Goal: Task Accomplishment & Management: Complete application form

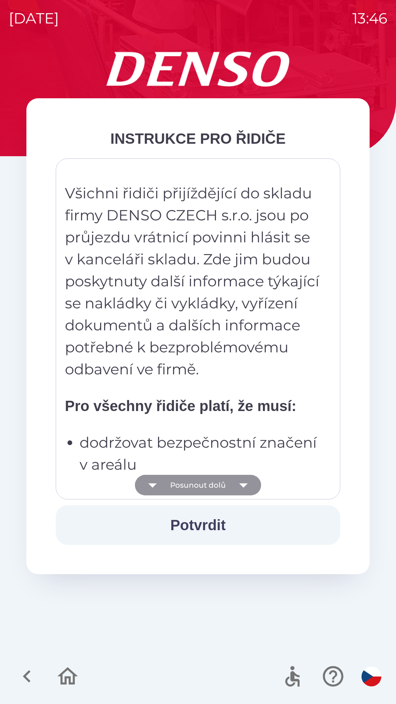
click at [245, 481] on icon "button" at bounding box center [243, 485] width 21 height 21
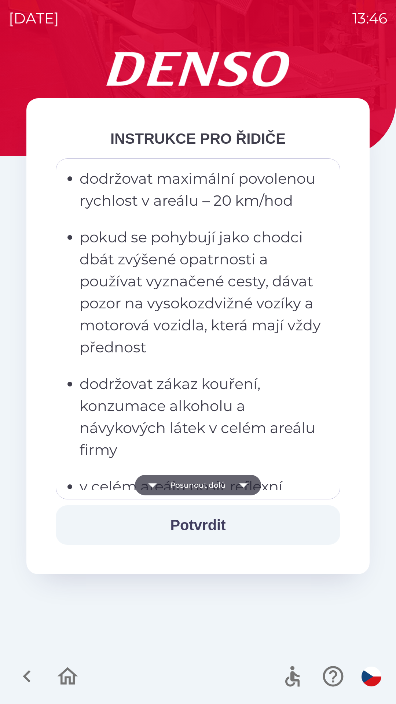
click at [249, 488] on icon "button" at bounding box center [243, 485] width 21 height 21
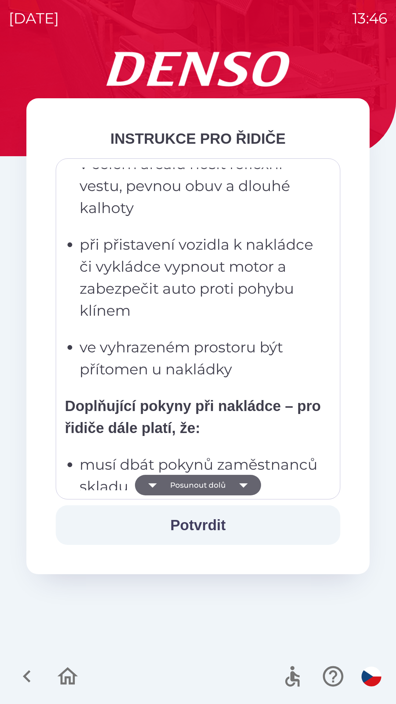
click at [248, 491] on icon "button" at bounding box center [243, 485] width 21 height 21
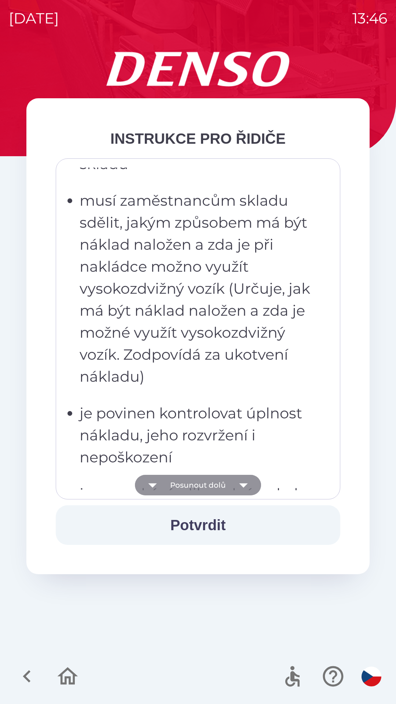
click at [248, 490] on icon "button" at bounding box center [243, 485] width 21 height 21
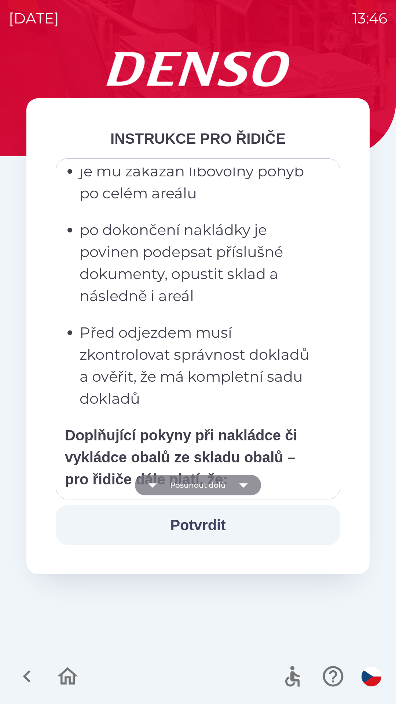
click at [248, 490] on icon "button" at bounding box center [243, 485] width 21 height 21
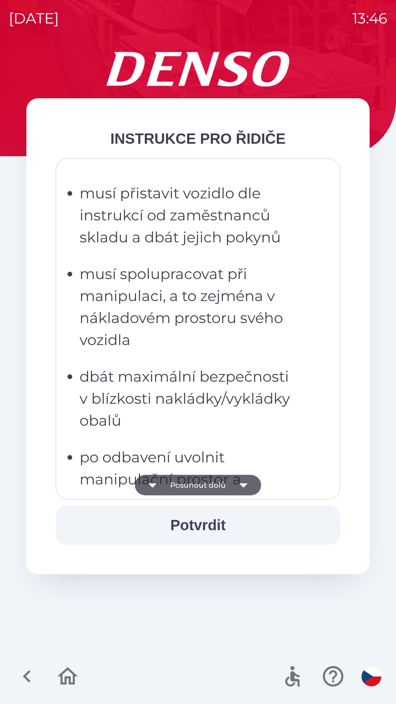
click at [248, 487] on icon "button" at bounding box center [243, 485] width 21 height 21
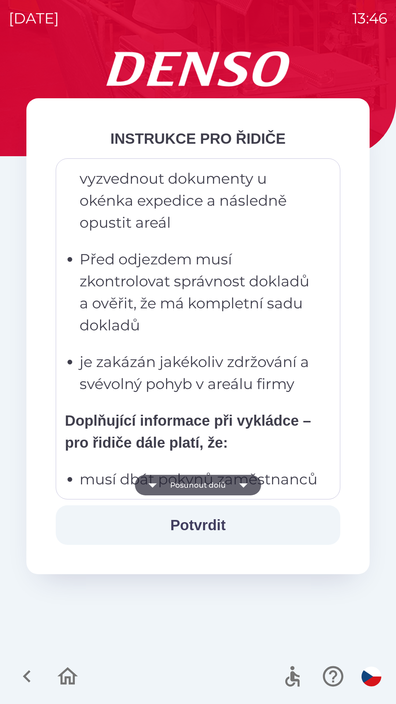
click at [247, 490] on icon "button" at bounding box center [243, 485] width 21 height 21
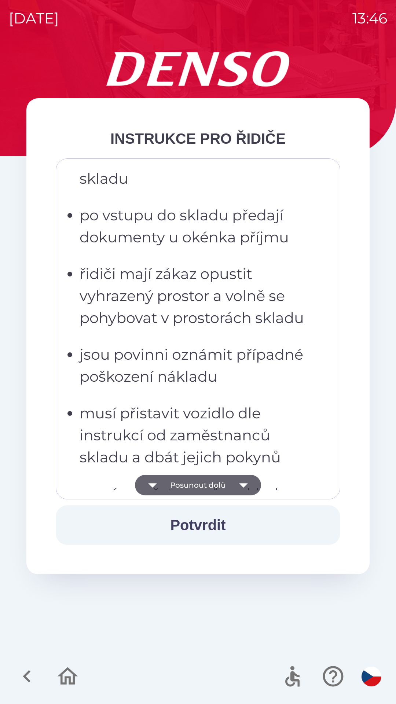
click at [248, 490] on icon "button" at bounding box center [243, 485] width 21 height 21
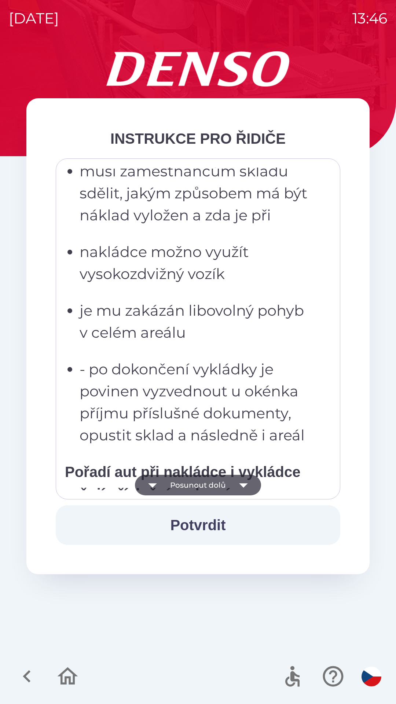
click at [248, 491] on div "[DATE] 13:46 INSTRUKCE PRO ŘIDIČE Všichni řidiči přijíždějící do skladu firmy D…" at bounding box center [198, 352] width 396 height 704
click at [248, 489] on icon "button" at bounding box center [243, 485] width 21 height 21
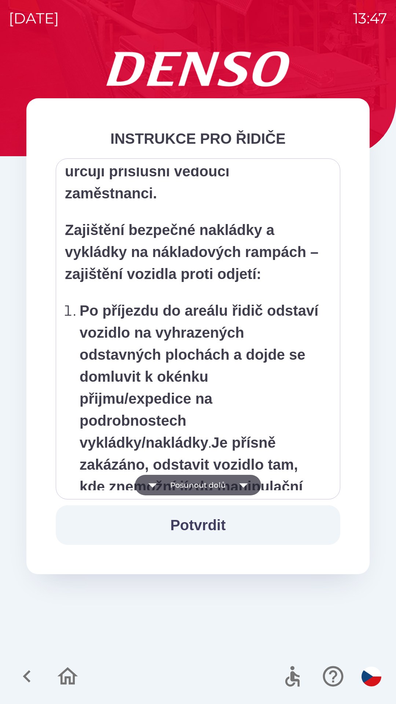
click at [247, 490] on icon "button" at bounding box center [243, 485] width 21 height 21
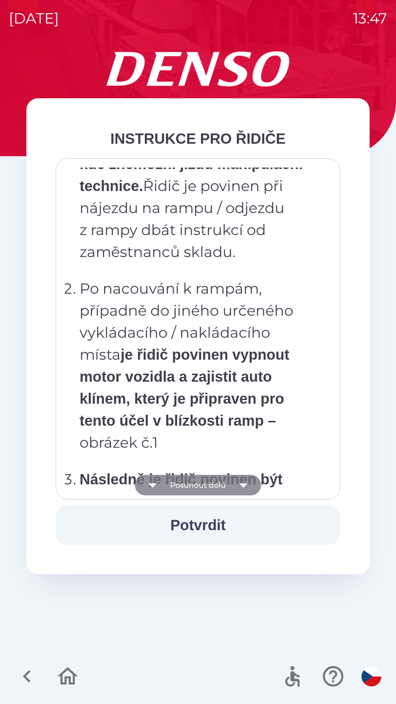
click at [246, 490] on icon "button" at bounding box center [243, 485] width 21 height 21
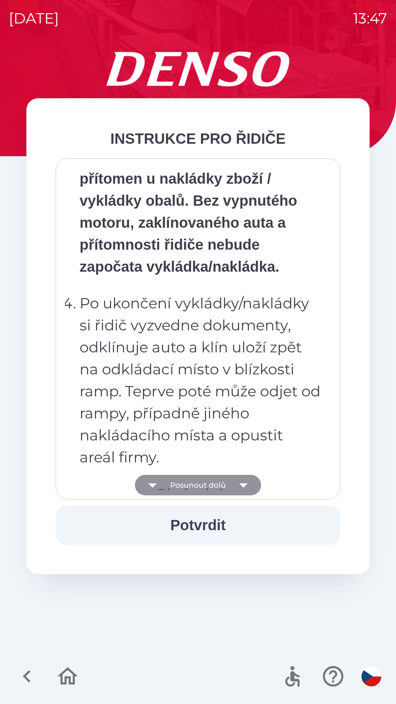
click at [245, 490] on icon "button" at bounding box center [243, 485] width 21 height 21
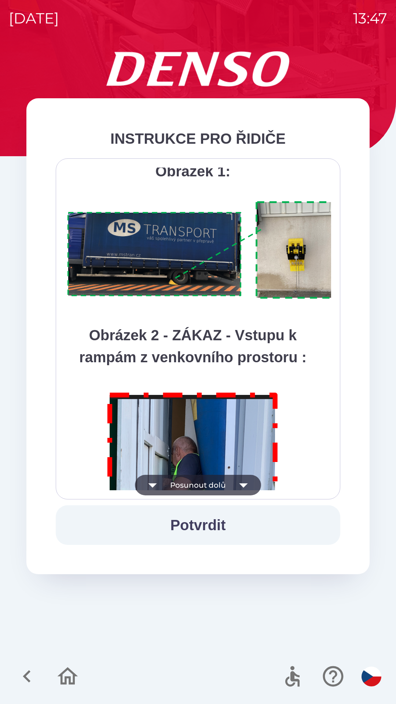
click at [246, 491] on icon "button" at bounding box center [243, 485] width 21 height 21
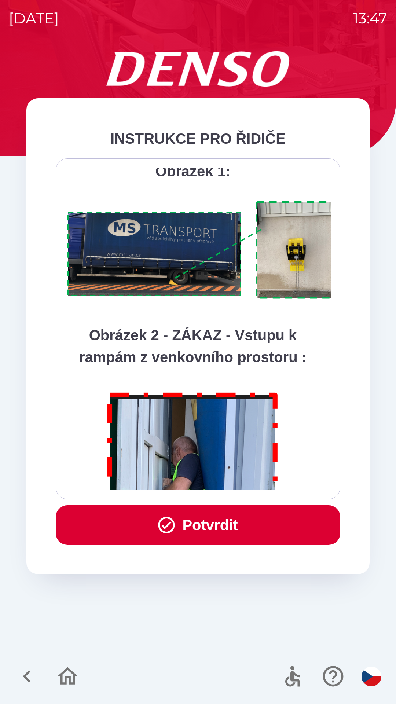
scroll to position [4121, 0]
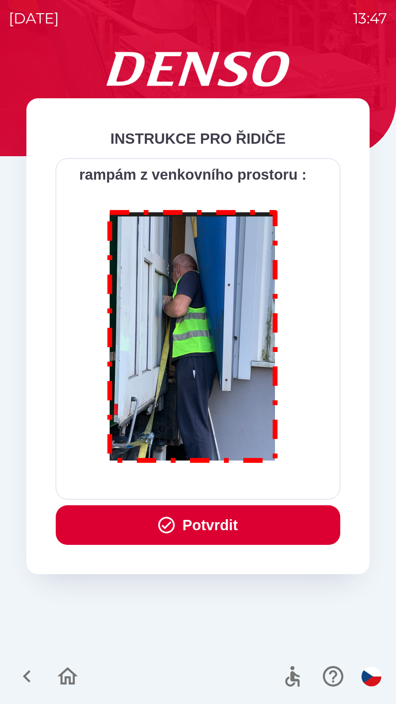
click at [246, 490] on div "Všichni řidiči přijíždějící do skladu firmy DENSO CZECH s.r.o. jsou po průjezdu…" at bounding box center [198, 328] width 285 height 341
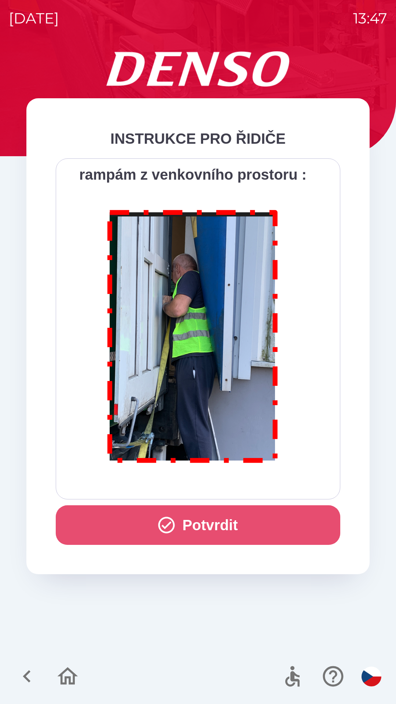
click at [246, 531] on button "Potvrdit" at bounding box center [198, 525] width 285 height 40
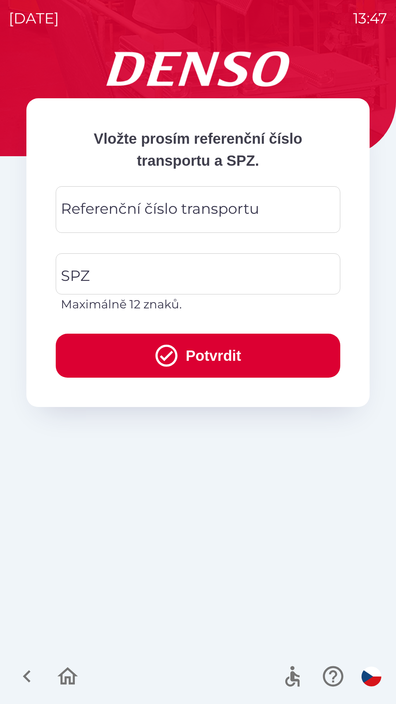
click at [272, 213] on input "Referenční číslo transportu" at bounding box center [198, 209] width 267 height 29
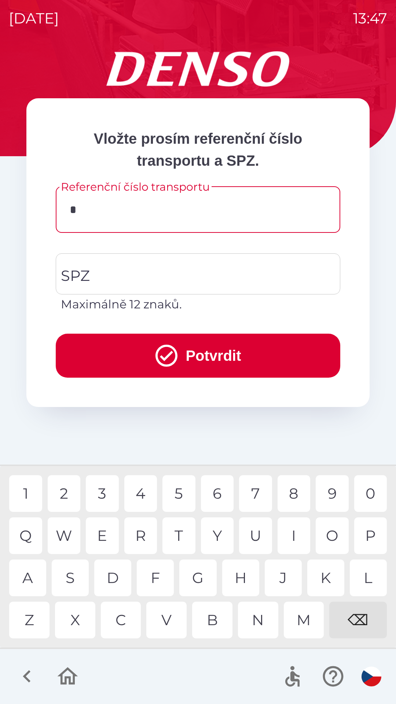
click at [186, 535] on div "T" at bounding box center [178, 535] width 33 height 37
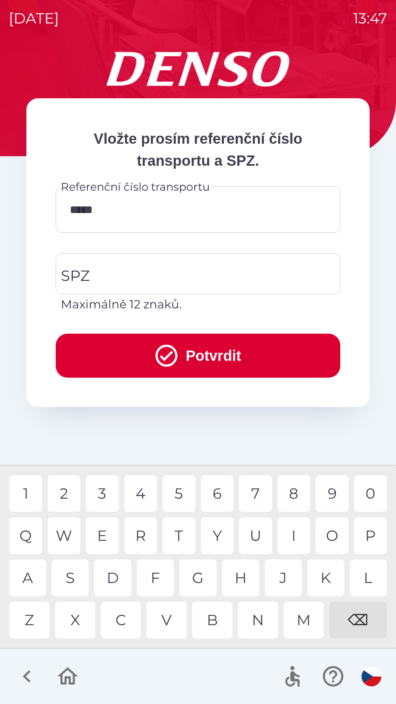
click at [110, 492] on div "3" at bounding box center [102, 493] width 33 height 37
type input "******"
click at [111, 499] on div "3" at bounding box center [102, 493] width 33 height 37
click at [225, 266] on input "SPZ" at bounding box center [192, 274] width 267 height 34
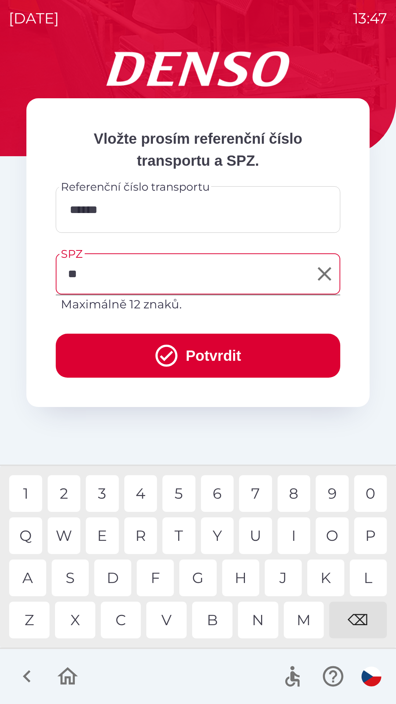
click at [77, 581] on div "S" at bounding box center [70, 578] width 37 height 37
click at [308, 611] on div "M" at bounding box center [304, 620] width 40 height 37
click at [220, 490] on div "6" at bounding box center [217, 493] width 33 height 37
click at [107, 492] on div "3" at bounding box center [102, 493] width 33 height 37
click at [330, 488] on div "9" at bounding box center [332, 493] width 33 height 37
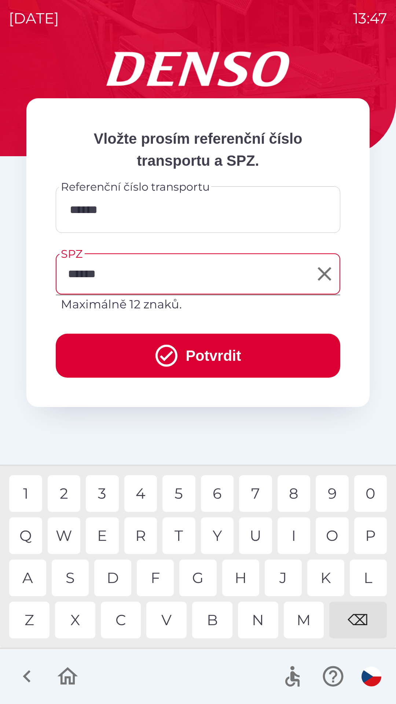
type input "*******"
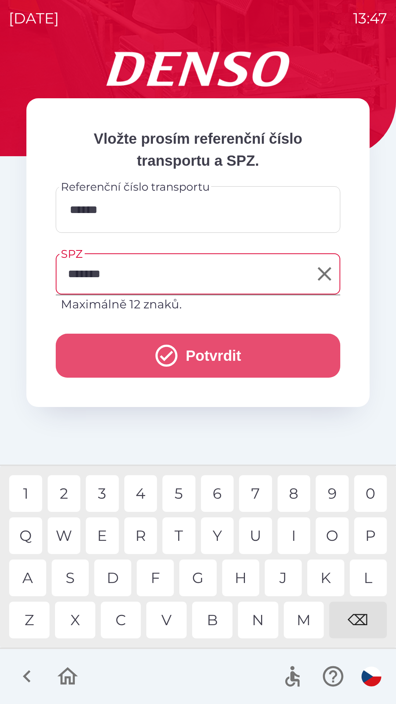
click at [249, 353] on button "Potvrdit" at bounding box center [198, 356] width 285 height 44
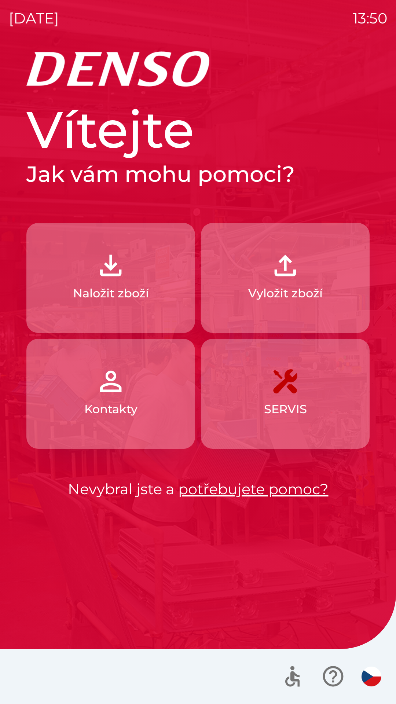
click at [272, 303] on button "Vyložit zboží" at bounding box center [285, 278] width 169 height 110
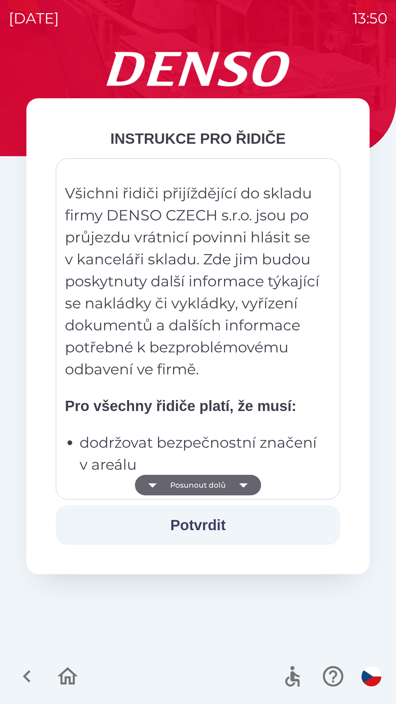
click at [249, 490] on icon "button" at bounding box center [243, 485] width 21 height 21
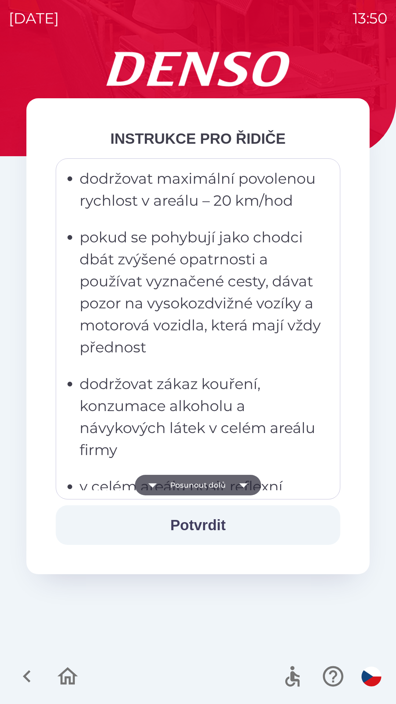
click at [245, 490] on icon "button" at bounding box center [243, 485] width 21 height 21
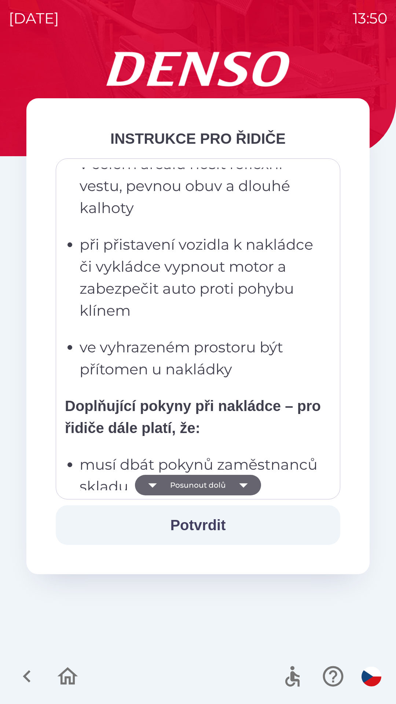
click at [243, 486] on icon "button" at bounding box center [243, 485] width 8 height 4
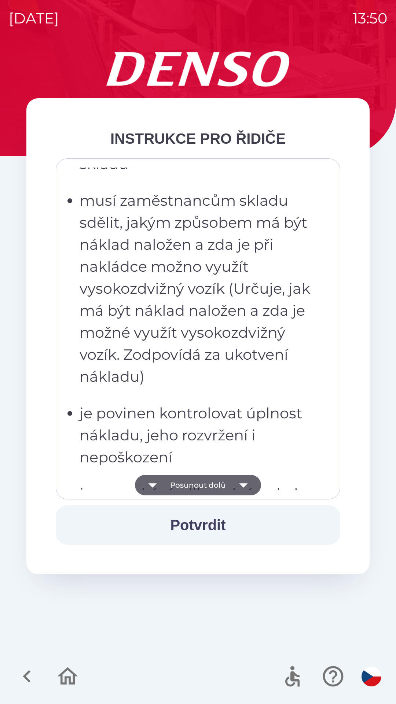
click at [246, 485] on icon "button" at bounding box center [243, 485] width 21 height 21
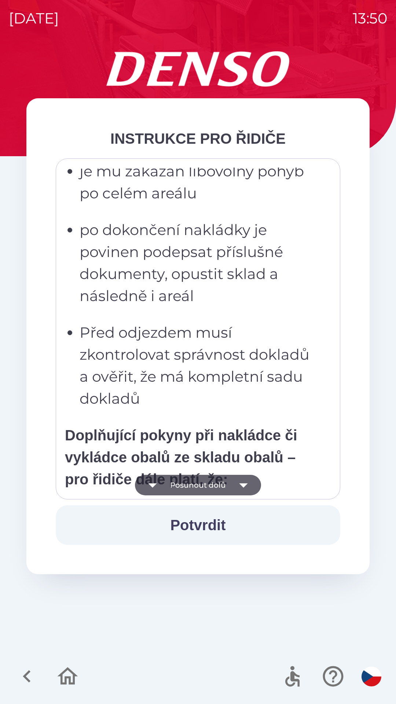
click at [243, 488] on icon "button" at bounding box center [243, 485] width 21 height 21
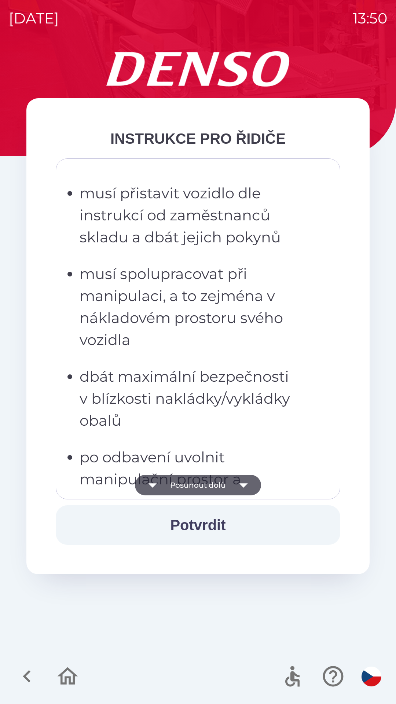
click at [242, 488] on icon "button" at bounding box center [243, 485] width 21 height 21
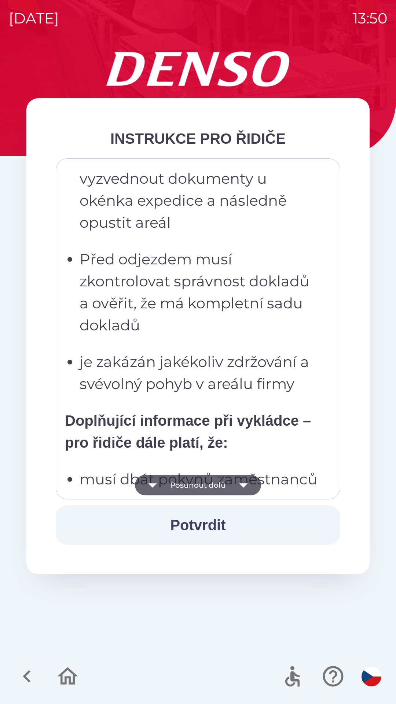
click at [240, 487] on icon "button" at bounding box center [243, 485] width 21 height 21
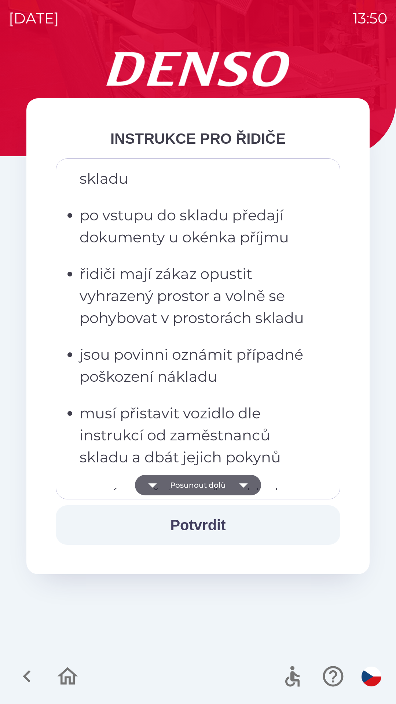
click at [242, 486] on icon "button" at bounding box center [243, 485] width 8 height 4
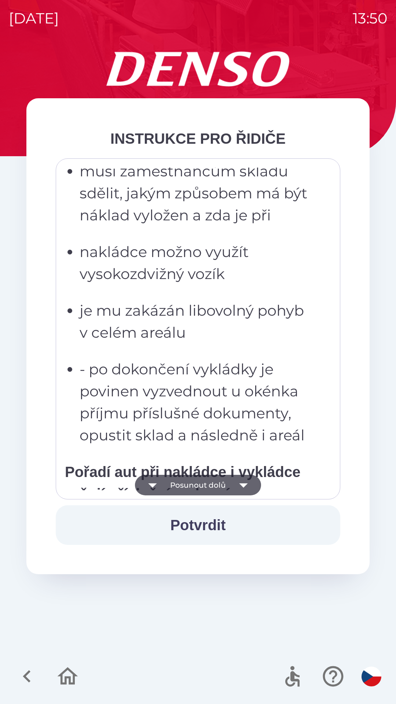
click at [243, 484] on icon "button" at bounding box center [243, 485] width 8 height 4
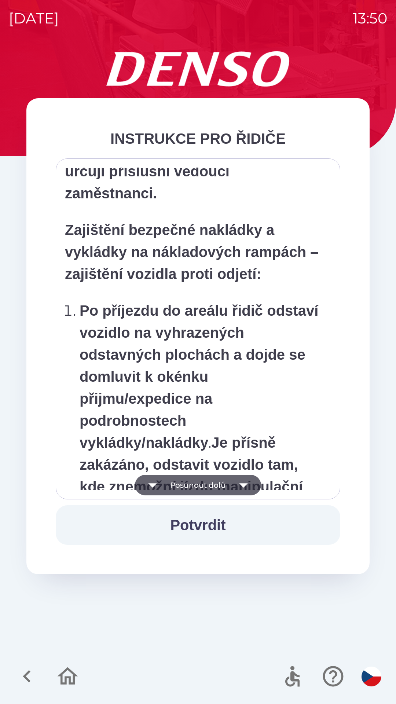
click at [246, 484] on icon "button" at bounding box center [243, 485] width 8 height 4
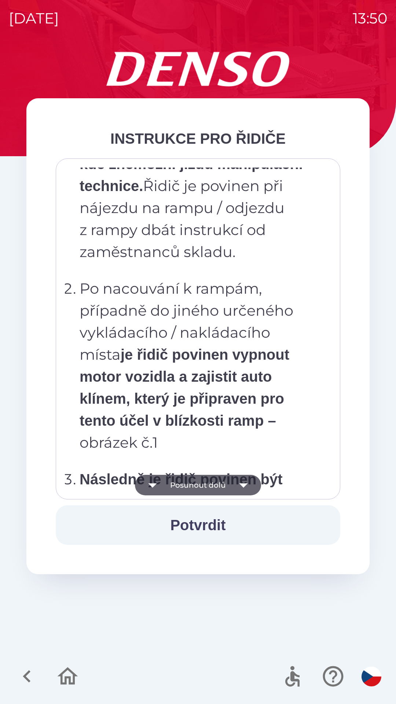
click at [248, 484] on icon "button" at bounding box center [243, 485] width 21 height 21
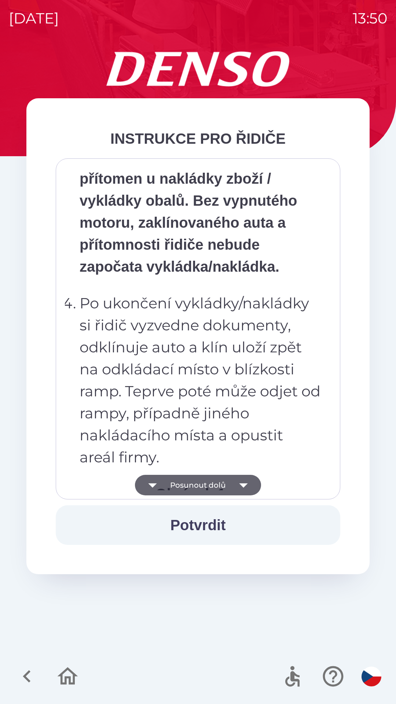
click at [249, 483] on icon "button" at bounding box center [243, 485] width 21 height 21
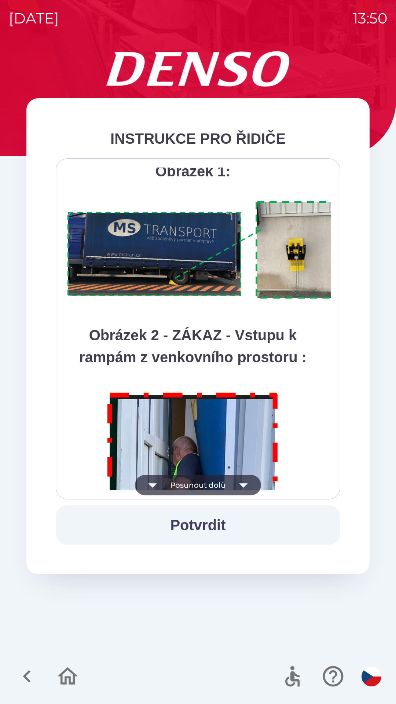
click at [251, 482] on icon "button" at bounding box center [243, 485] width 21 height 21
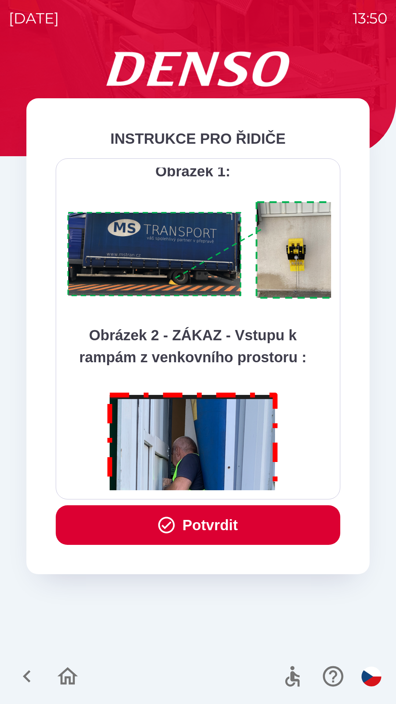
scroll to position [4121, 0]
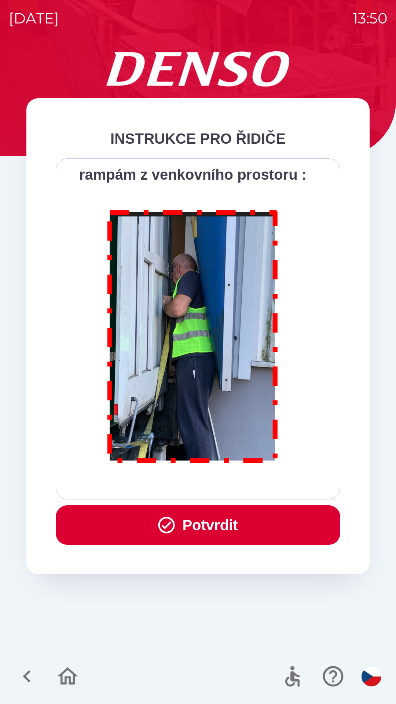
click at [250, 483] on div "Všichni řidiči přijíždějící do skladu firmy DENSO CZECH s.r.o. jsou po průjezdu…" at bounding box center [198, 329] width 266 height 323
click at [236, 523] on button "Potvrdit" at bounding box center [198, 525] width 285 height 40
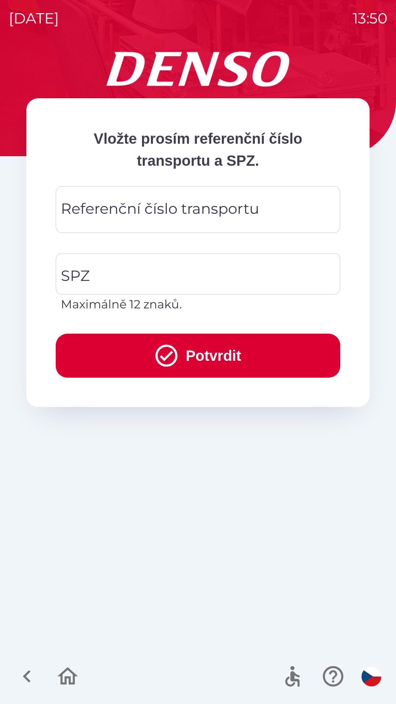
click at [170, 211] on div "Referenční číslo transportu Referenční číslo transportu" at bounding box center [198, 209] width 285 height 47
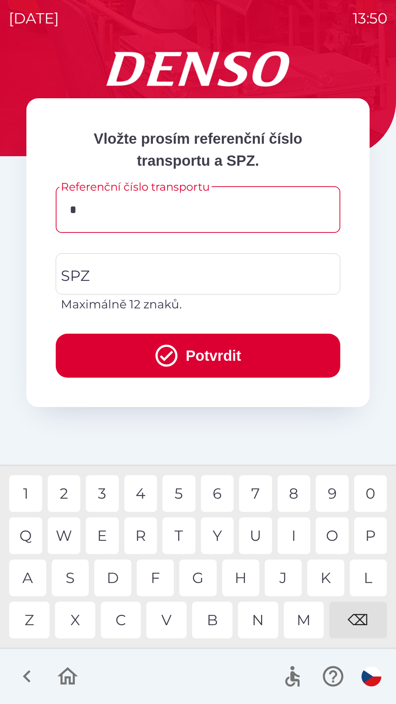
click at [294, 499] on div "8" at bounding box center [294, 493] width 33 height 37
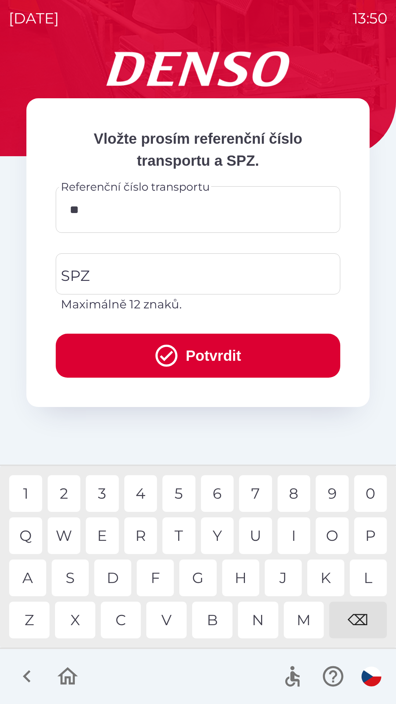
click at [327, 494] on div "9" at bounding box center [332, 493] width 33 height 37
click at [248, 499] on div "7" at bounding box center [255, 493] width 33 height 37
click at [252, 495] on div "7" at bounding box center [255, 493] width 33 height 37
type input "******"
click at [100, 496] on div "3" at bounding box center [102, 493] width 33 height 37
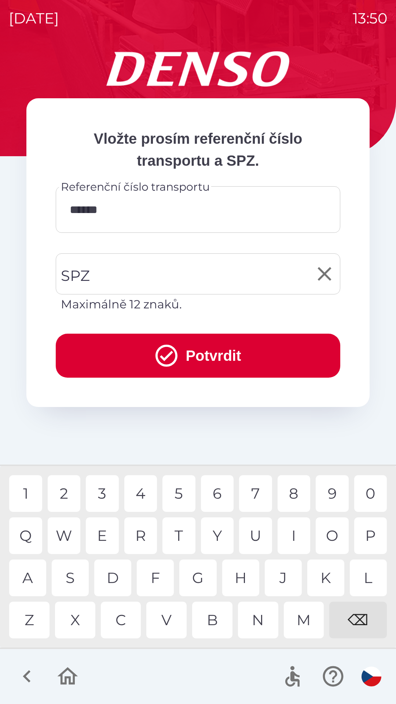
click at [147, 267] on input "SPZ" at bounding box center [192, 274] width 267 height 34
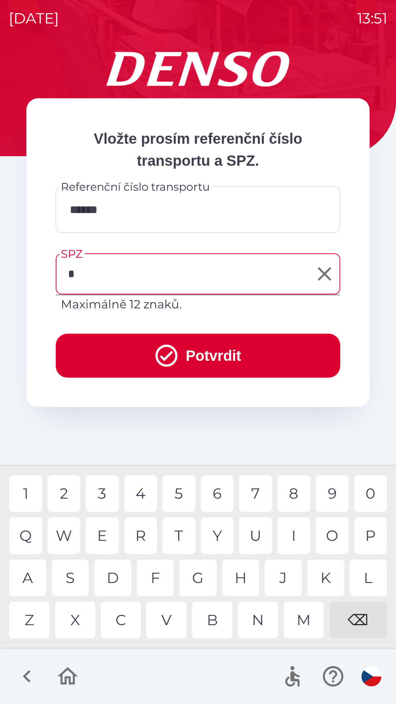
click at [213, 493] on div "6" at bounding box center [217, 493] width 33 height 37
click at [328, 494] on div "9" at bounding box center [332, 493] width 33 height 37
type input "*******"
click at [217, 352] on button "Potvrdit" at bounding box center [198, 356] width 285 height 44
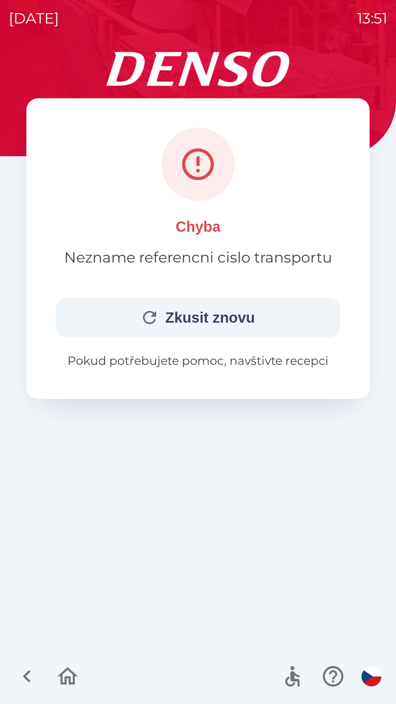
click at [222, 315] on button "Zkusit znovu" at bounding box center [198, 318] width 285 height 40
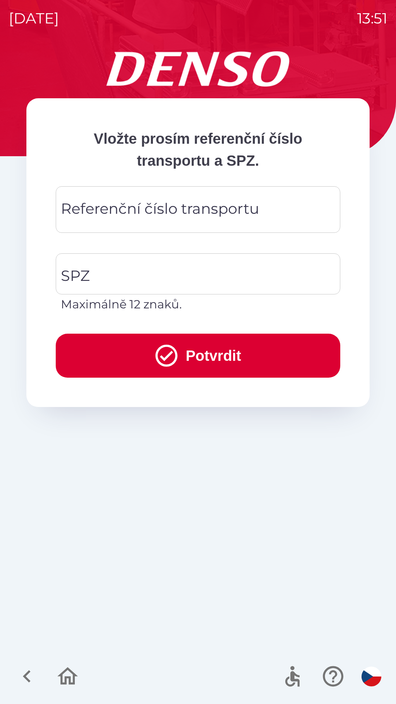
click at [210, 216] on div "Referenční číslo transportu Referenční číslo transportu" at bounding box center [198, 209] width 285 height 47
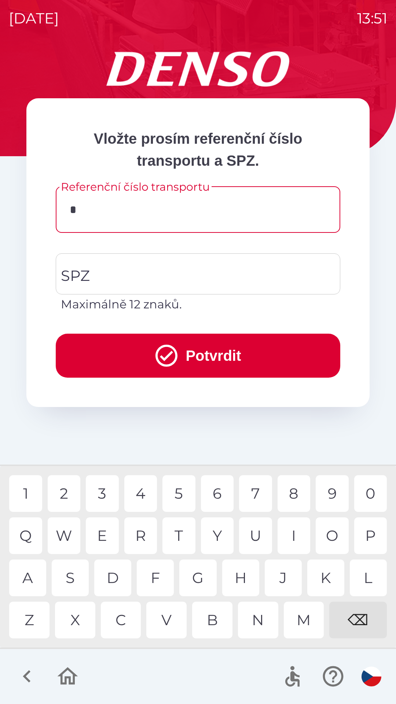
click at [294, 493] on div "8" at bounding box center [294, 493] width 33 height 37
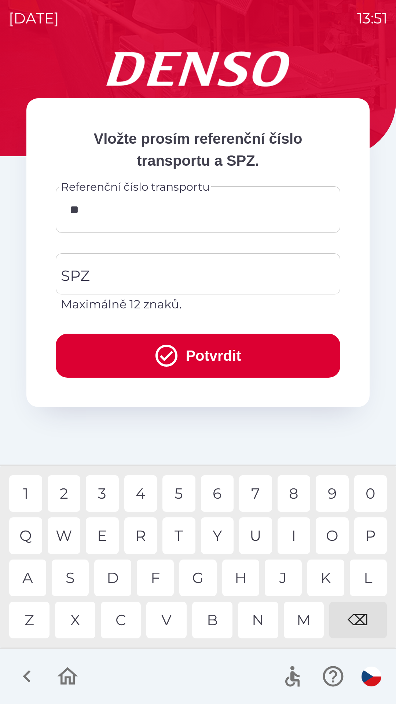
click at [322, 490] on div "9" at bounding box center [332, 493] width 33 height 37
click at [256, 485] on div "7" at bounding box center [255, 493] width 33 height 37
type input "****"
click at [155, 271] on input "SPZ" at bounding box center [192, 274] width 267 height 34
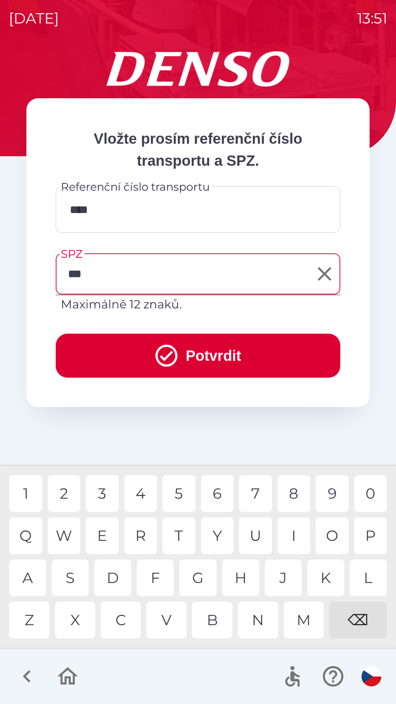
click at [254, 501] on div "7" at bounding box center [255, 493] width 33 height 37
click at [329, 492] on div "9" at bounding box center [332, 493] width 33 height 37
click at [330, 492] on div "9" at bounding box center [332, 493] width 33 height 37
type input "*******"
click at [143, 495] on div "4" at bounding box center [140, 493] width 33 height 37
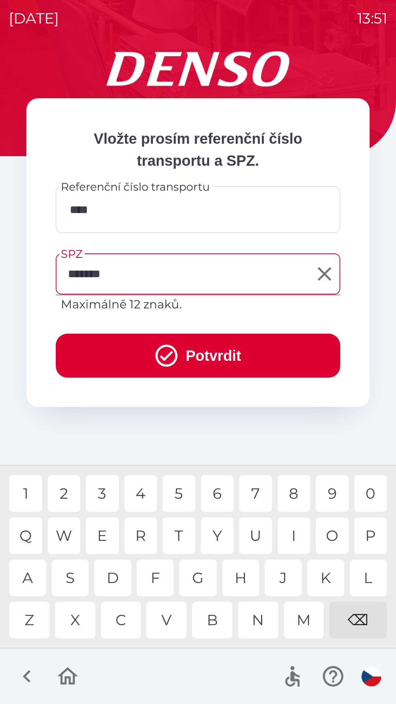
click at [227, 350] on button "Potvrdit" at bounding box center [198, 356] width 285 height 44
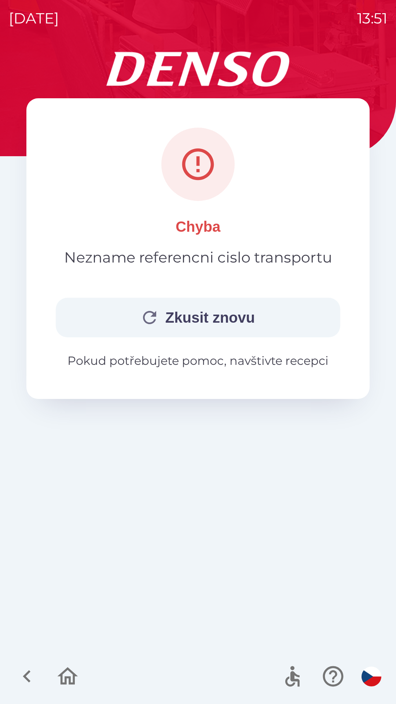
click at [224, 320] on button "Zkusit znovu" at bounding box center [198, 318] width 285 height 40
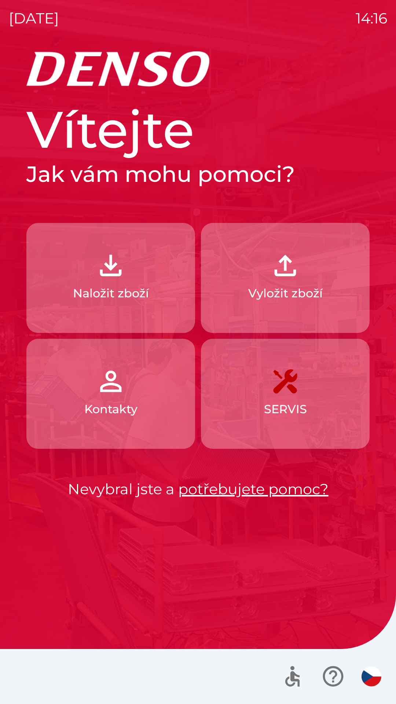
click at [153, 255] on button "Naložit zboží" at bounding box center [110, 278] width 169 height 110
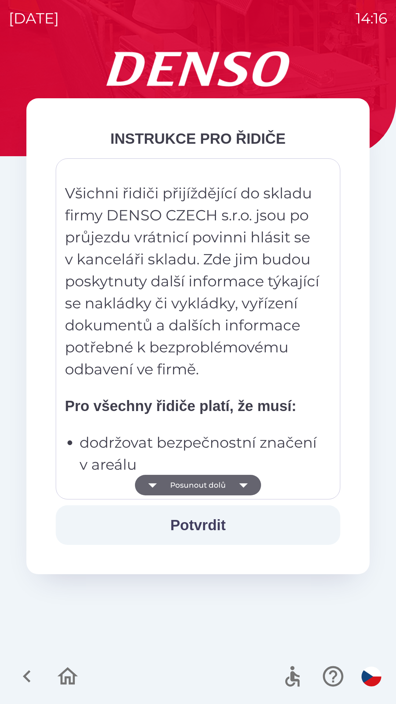
click at [237, 488] on icon "button" at bounding box center [243, 485] width 21 height 21
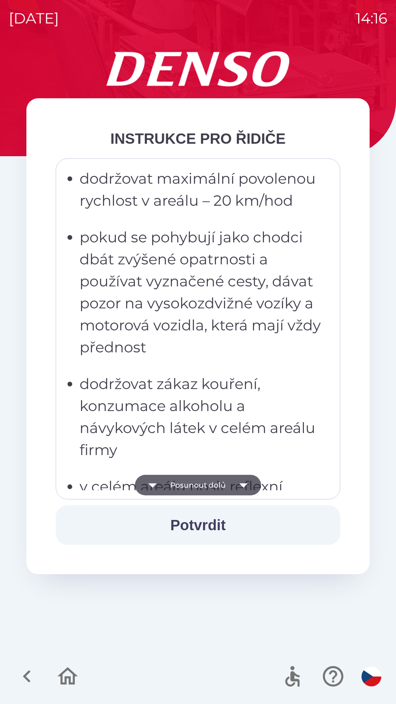
click at [241, 488] on icon "button" at bounding box center [243, 485] width 21 height 21
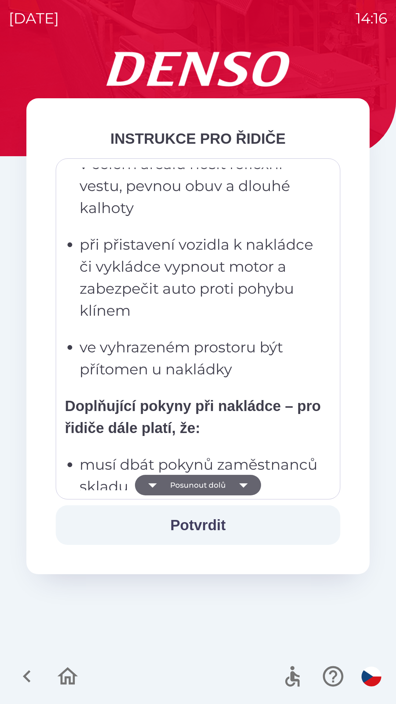
click at [242, 491] on icon "button" at bounding box center [243, 485] width 21 height 21
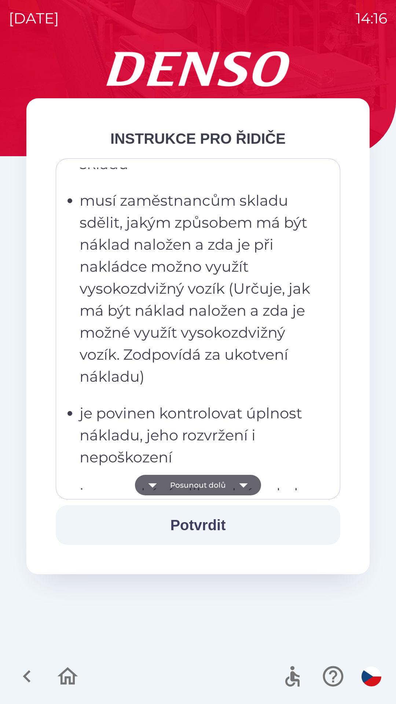
click at [239, 492] on icon "button" at bounding box center [243, 485] width 21 height 21
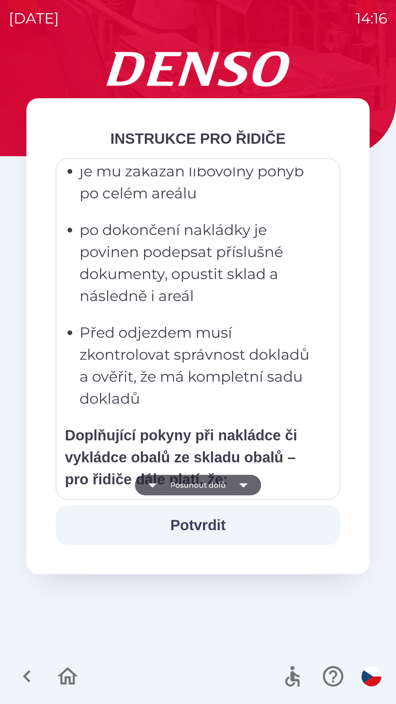
click at [237, 490] on icon "button" at bounding box center [243, 485] width 21 height 21
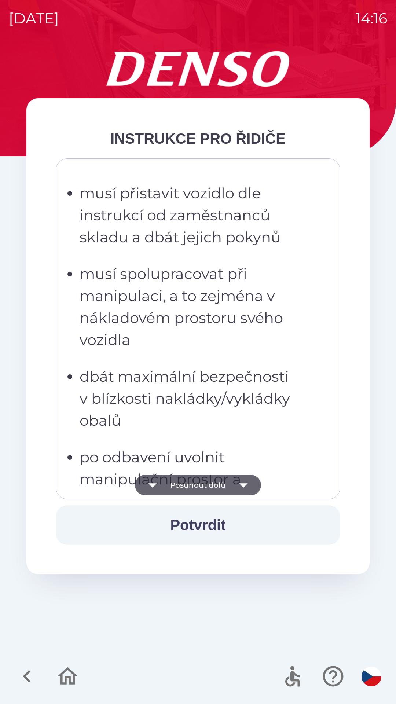
click at [233, 485] on icon "button" at bounding box center [243, 485] width 21 height 21
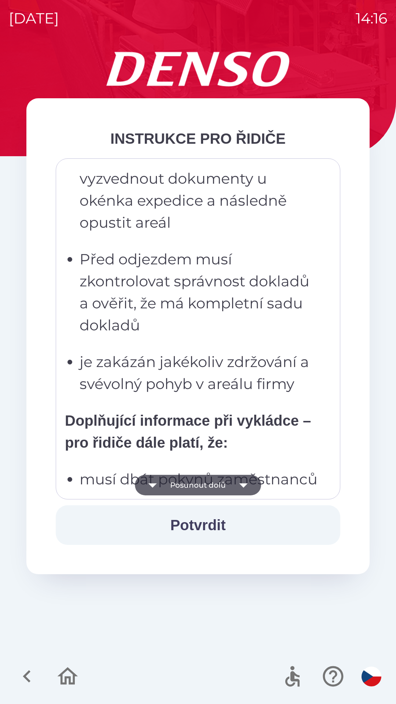
click at [228, 481] on button "Posunout dolů" at bounding box center [198, 485] width 126 height 21
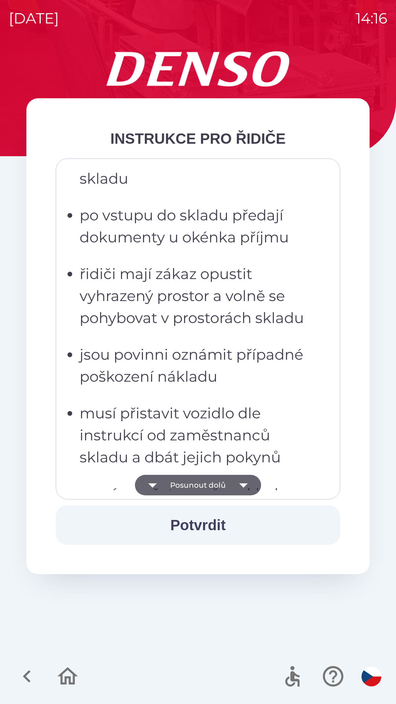
click at [228, 478] on button "Posunout dolů" at bounding box center [198, 485] width 126 height 21
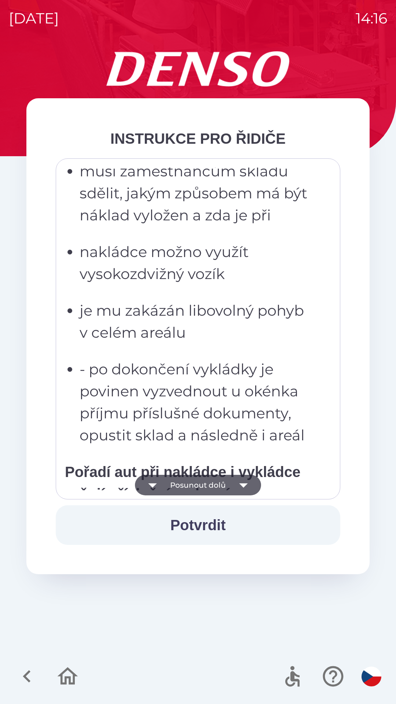
click at [231, 478] on button "Posunout dolů" at bounding box center [198, 485] width 126 height 21
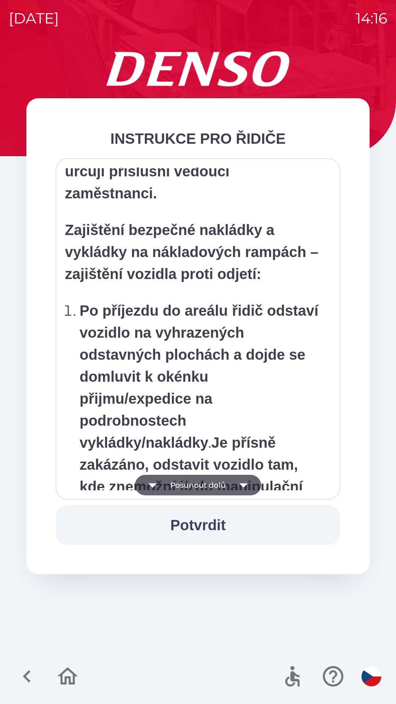
click at [232, 478] on button "Posunout dolů" at bounding box center [198, 485] width 126 height 21
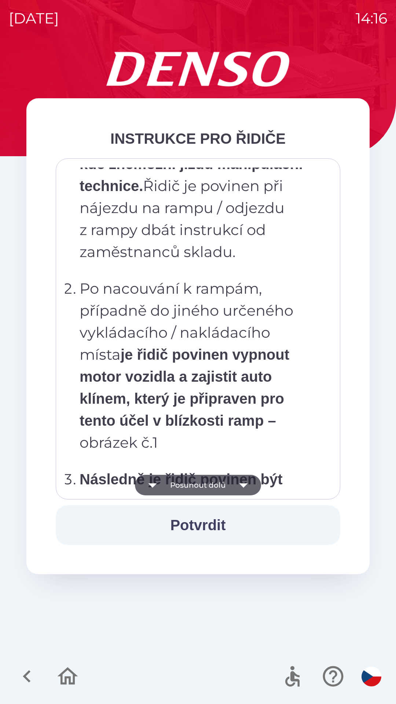
click at [233, 478] on icon "button" at bounding box center [243, 485] width 21 height 21
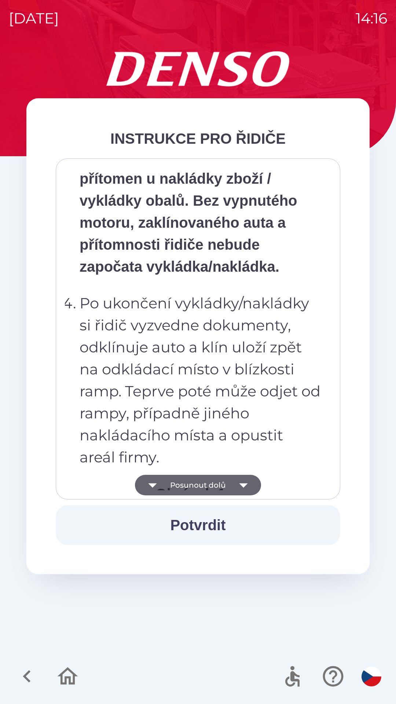
click at [240, 484] on icon "button" at bounding box center [243, 485] width 8 height 4
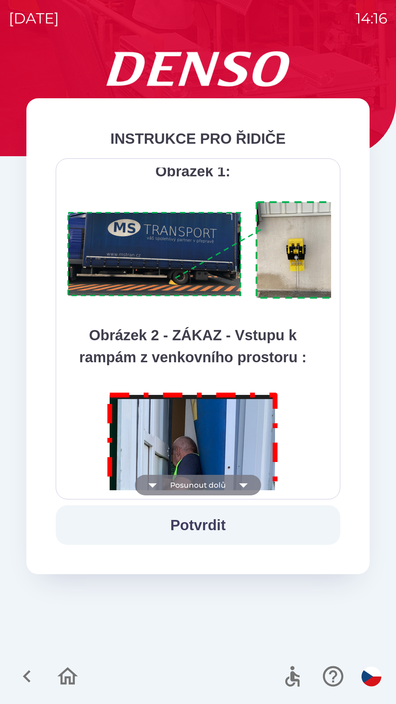
click at [240, 484] on icon "button" at bounding box center [243, 485] width 8 height 4
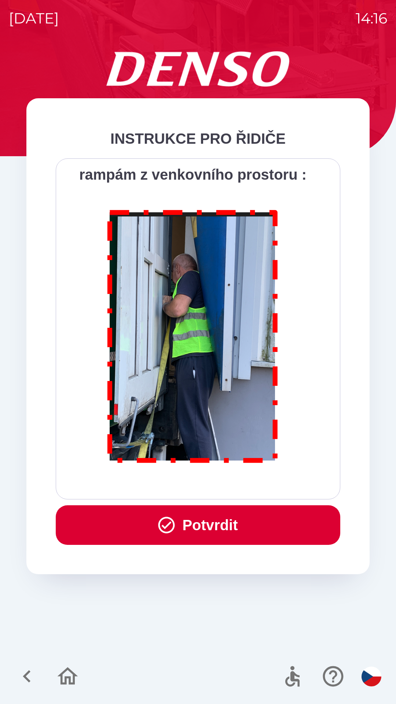
click at [234, 523] on button "Potvrdit" at bounding box center [198, 525] width 285 height 40
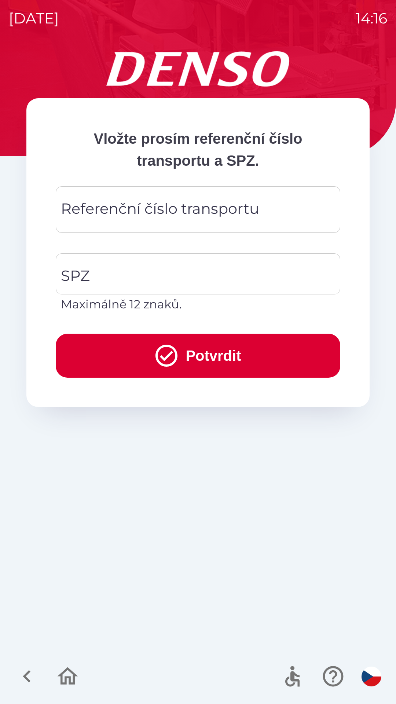
click at [147, 211] on div "Referenční číslo transportu Referenční číslo transportu" at bounding box center [198, 209] width 285 height 47
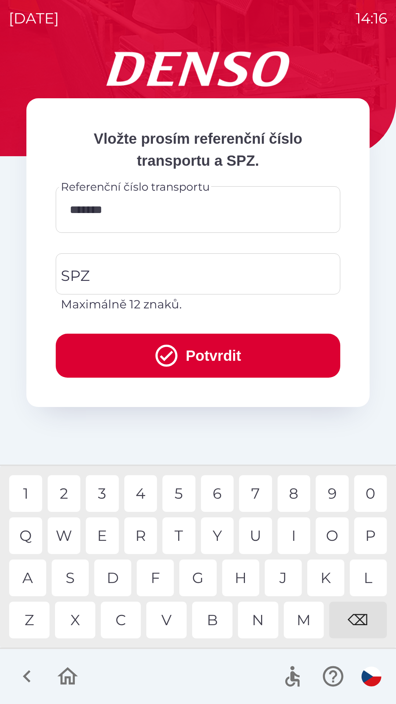
type input "********"
click at [156, 267] on input "SPZ" at bounding box center [192, 274] width 267 height 34
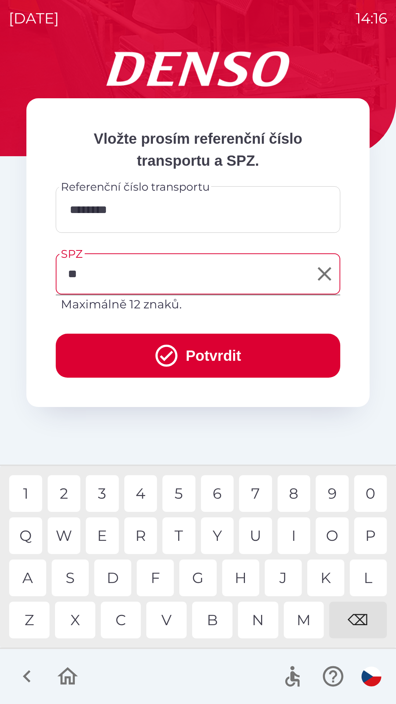
click at [329, 580] on div "K" at bounding box center [325, 578] width 37 height 37
click at [180, 492] on div "5" at bounding box center [178, 493] width 33 height 37
click at [143, 495] on div "4" at bounding box center [140, 493] width 33 height 37
type input "*******"
click at [378, 495] on div "0" at bounding box center [370, 493] width 33 height 37
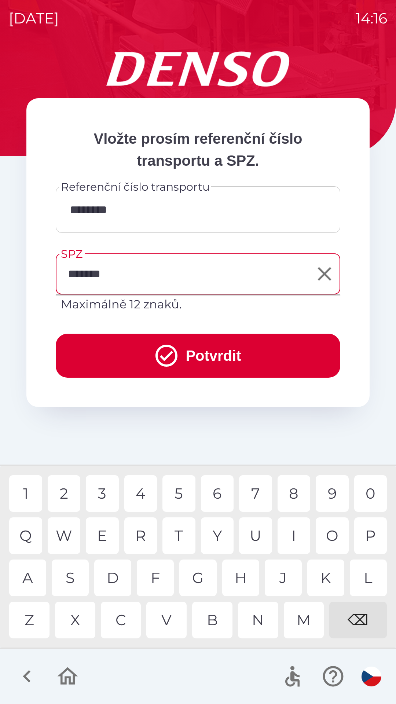
click at [229, 357] on button "Potvrdit" at bounding box center [198, 356] width 285 height 44
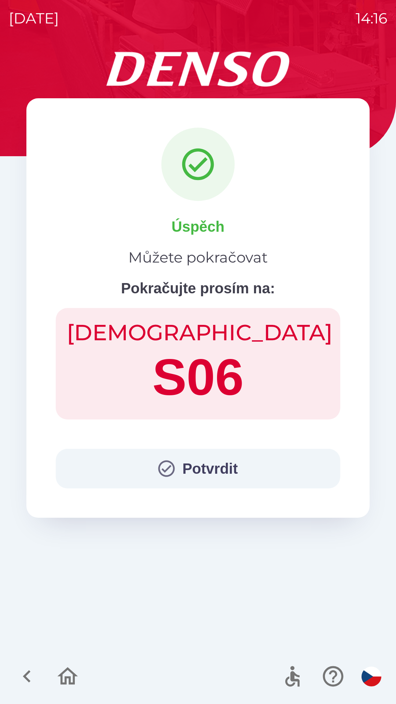
click at [215, 467] on button "Potvrdit" at bounding box center [198, 469] width 285 height 40
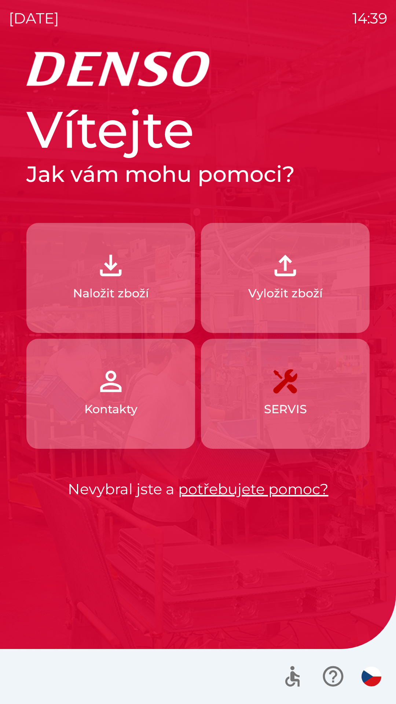
click at [133, 287] on p "Naložit zboží" at bounding box center [111, 294] width 76 height 18
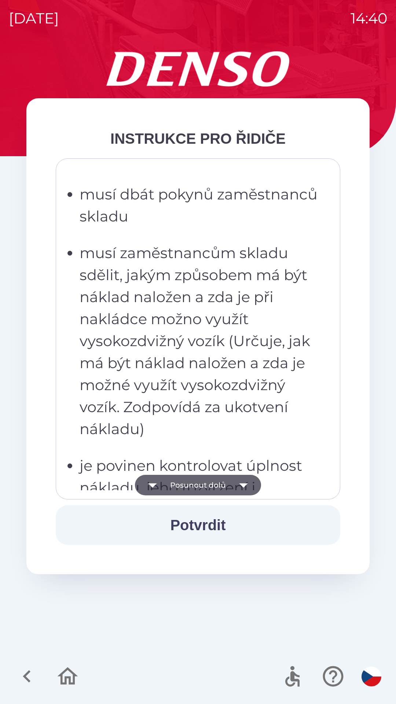
scroll to position [1075, 0]
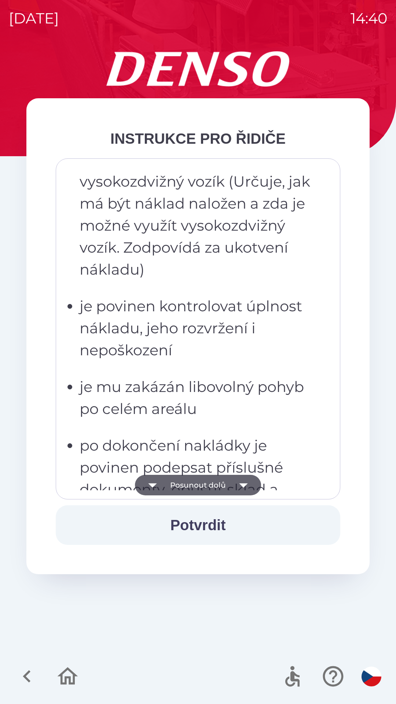
click at [182, 386] on p "je mu zakázán libovolný pohyb po celém areálu" at bounding box center [200, 398] width 241 height 44
click at [138, 393] on p "je mu zakázán libovolný pohyb po celém areálu" at bounding box center [200, 398] width 241 height 44
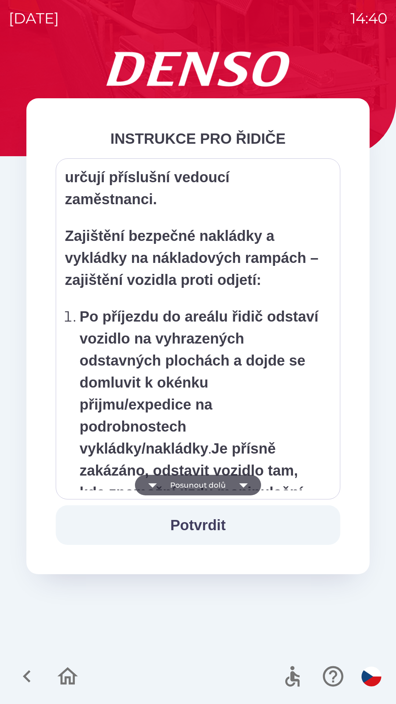
click at [282, 129] on div "INSTRUKCE PRO ŘIDIČE" at bounding box center [198, 139] width 285 height 22
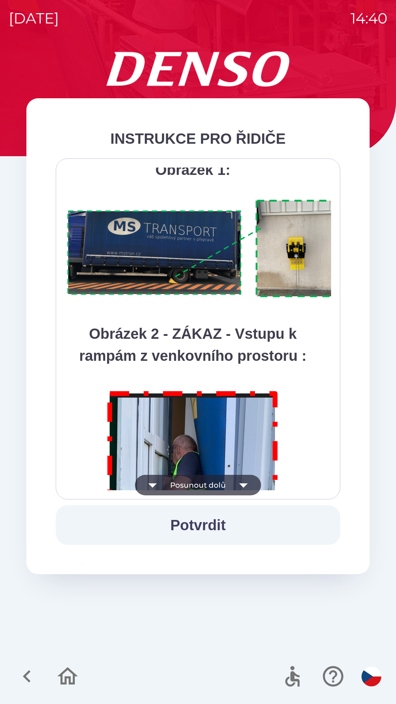
scroll to position [4121, 0]
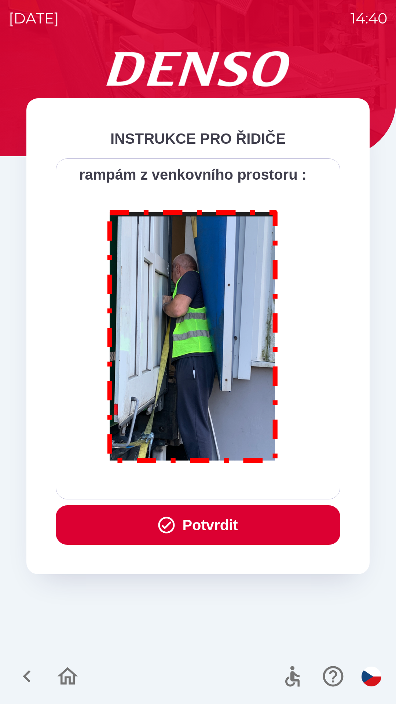
click at [228, 525] on button "Potvrdit" at bounding box center [198, 525] width 285 height 40
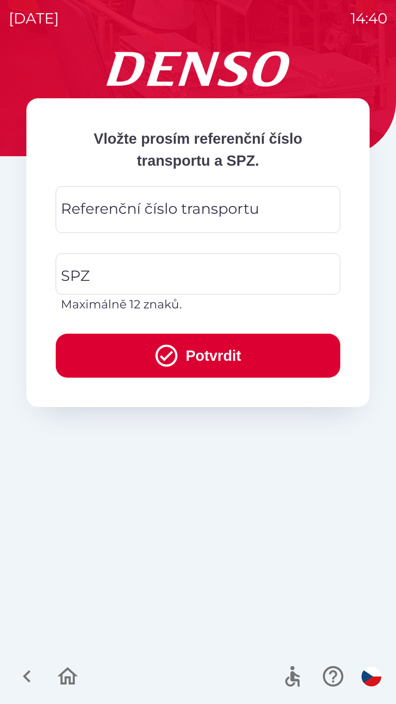
click at [172, 211] on div "Referenční číslo transportu Referenční číslo transportu" at bounding box center [198, 209] width 285 height 47
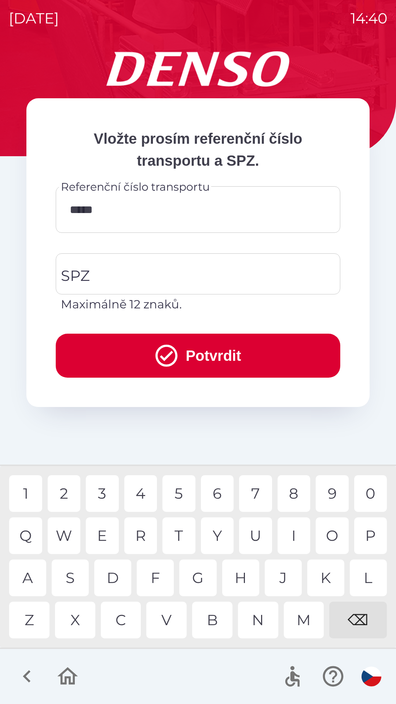
type input "******"
click at [139, 279] on input "SPZ" at bounding box center [192, 274] width 267 height 34
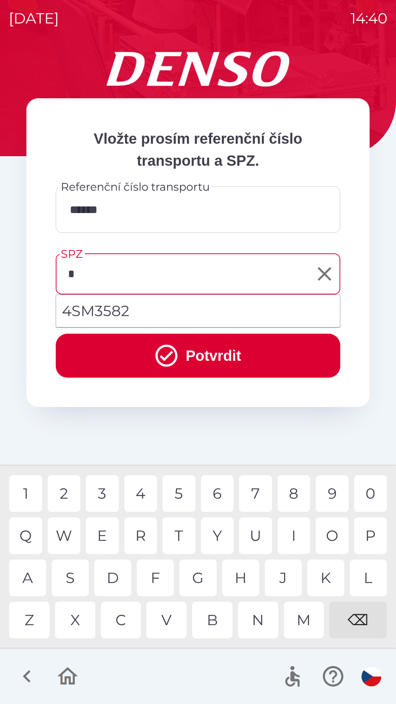
click at [173, 490] on div "5" at bounding box center [178, 493] width 33 height 37
click at [65, 576] on div "S" at bounding box center [70, 578] width 37 height 37
click at [216, 491] on div "6" at bounding box center [217, 493] width 33 height 37
click at [180, 492] on div "5" at bounding box center [178, 493] width 33 height 37
click at [178, 492] on div "5" at bounding box center [178, 493] width 33 height 37
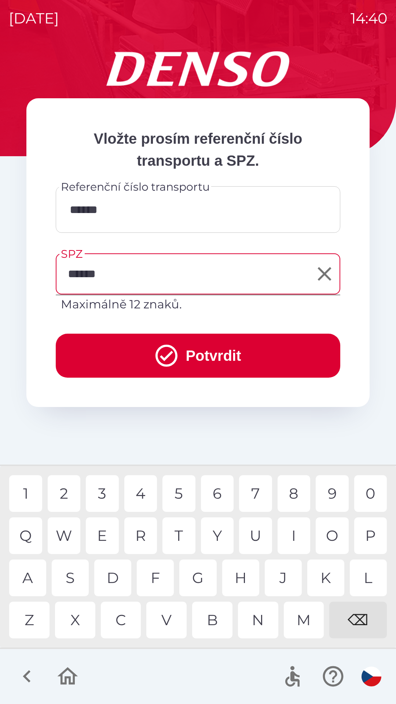
type input "*******"
click at [155, 348] on icon "submit" at bounding box center [166, 355] width 26 height 26
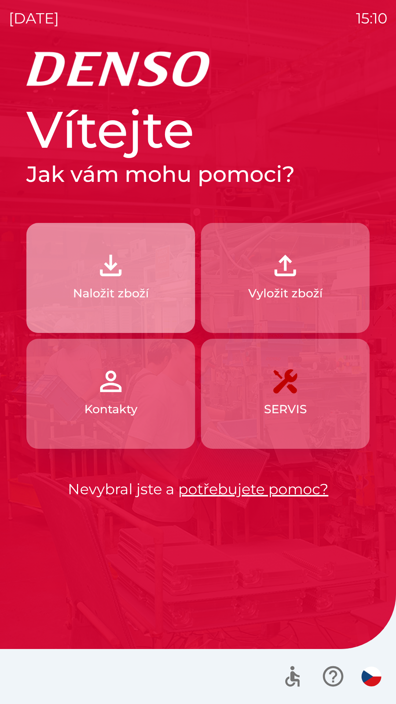
click at [112, 284] on button "Naložit zboží" at bounding box center [110, 278] width 169 height 110
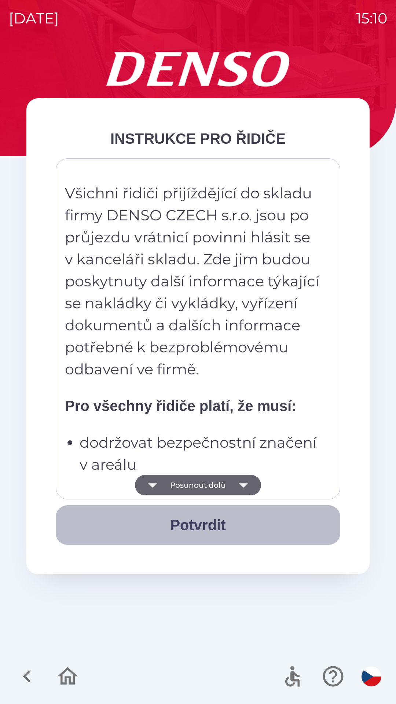
click at [203, 514] on button "Potvrdit" at bounding box center [198, 525] width 285 height 40
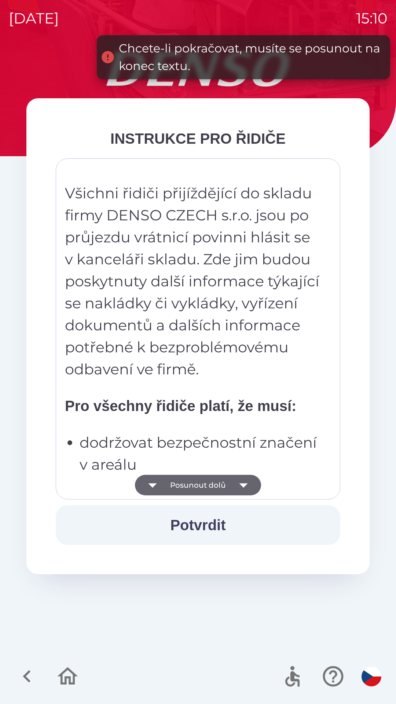
click at [244, 480] on icon "button" at bounding box center [243, 485] width 21 height 21
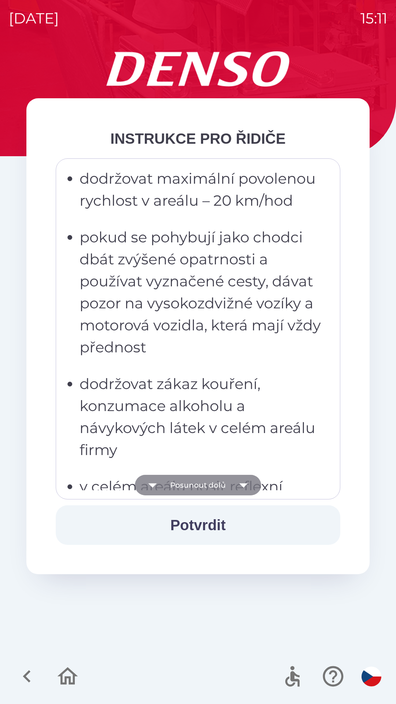
click at [245, 486] on icon "button" at bounding box center [243, 485] width 8 height 4
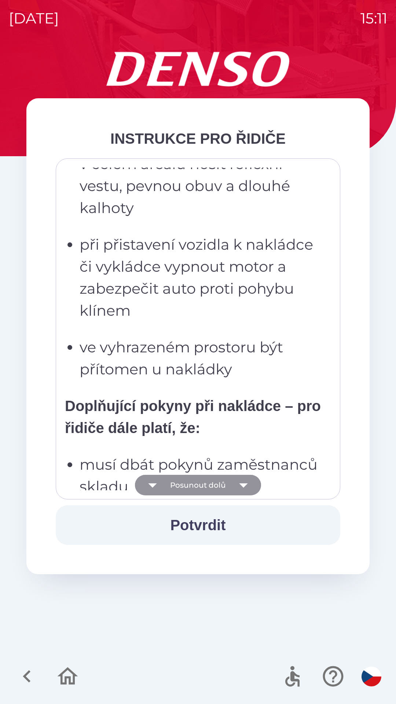
click at [245, 484] on icon "button" at bounding box center [243, 485] width 8 height 4
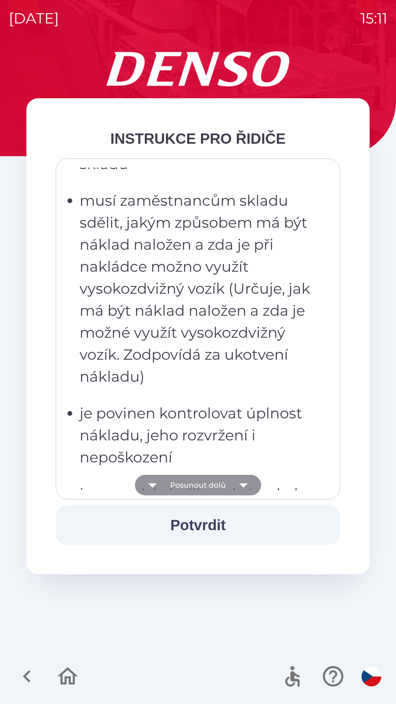
click at [242, 485] on icon "button" at bounding box center [243, 485] width 8 height 4
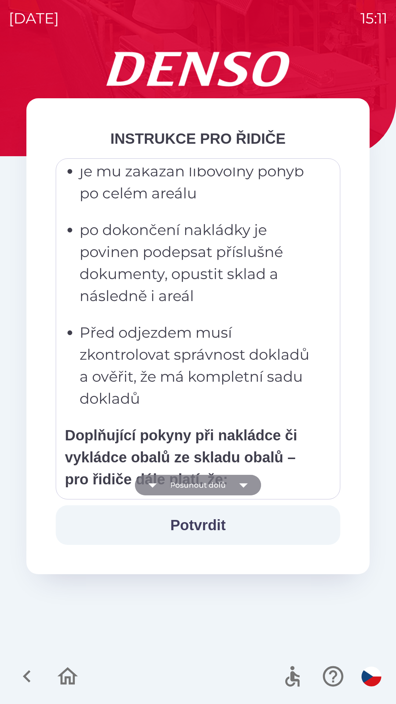
click at [241, 488] on icon "button" at bounding box center [243, 485] width 21 height 21
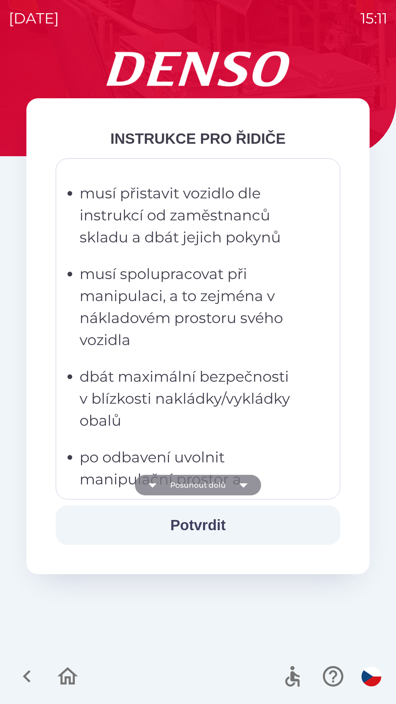
click at [241, 486] on icon "button" at bounding box center [243, 485] width 21 height 21
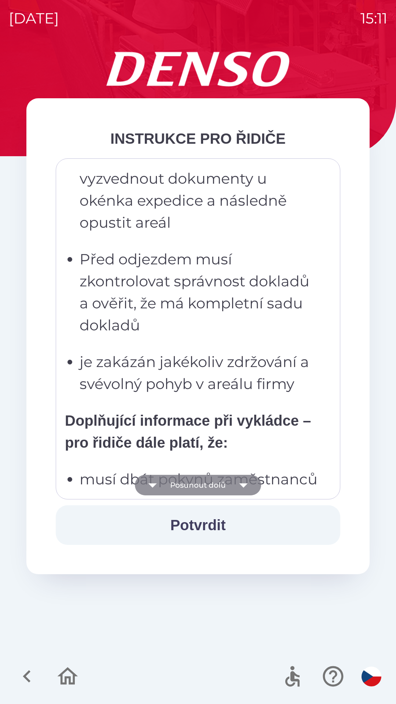
click at [242, 485] on icon "button" at bounding box center [243, 485] width 8 height 4
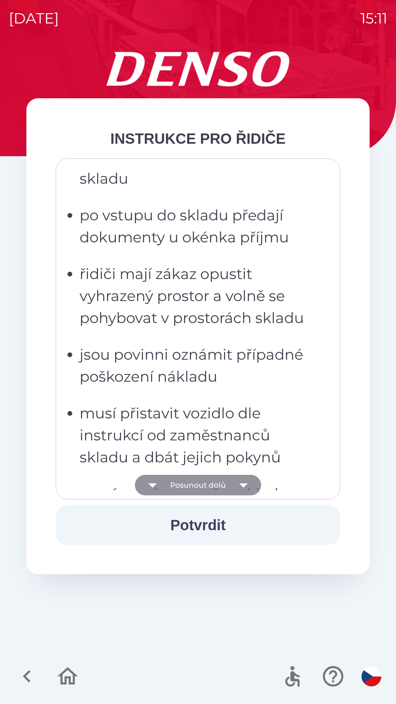
click at [243, 487] on icon "button" at bounding box center [243, 485] width 8 height 4
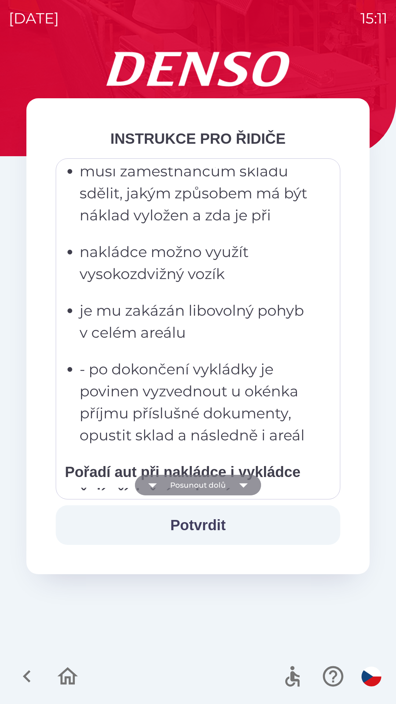
click at [245, 490] on icon "button" at bounding box center [243, 485] width 21 height 21
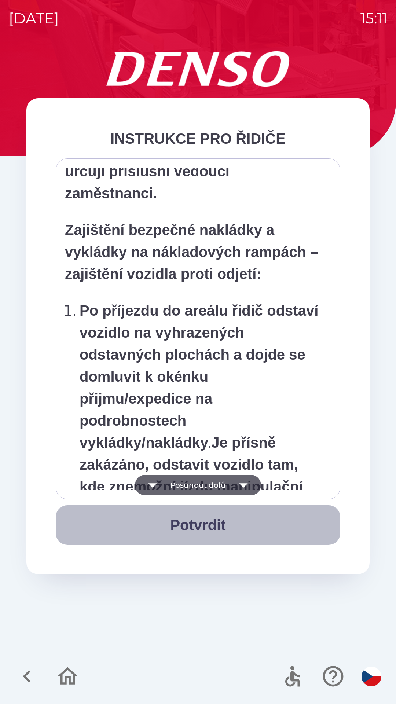
click at [215, 529] on button "Potvrdit" at bounding box center [198, 525] width 285 height 40
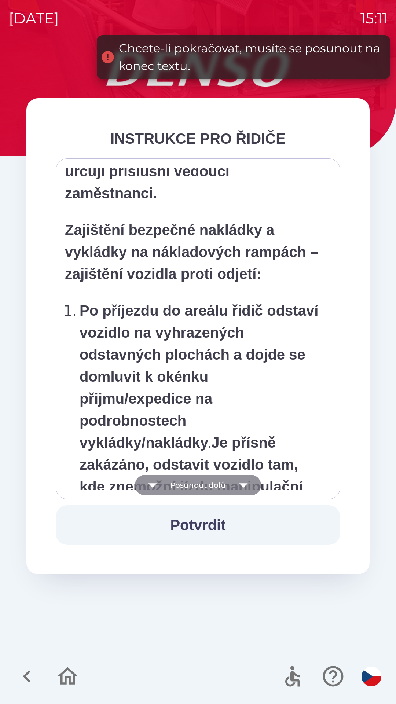
click at [244, 484] on icon "button" at bounding box center [243, 485] width 8 height 4
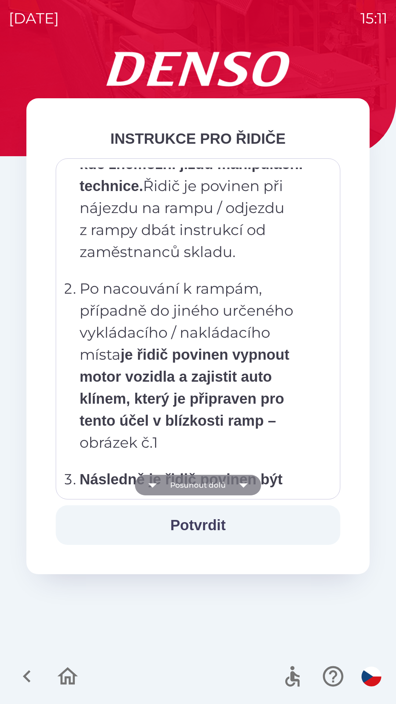
click at [241, 485] on icon "button" at bounding box center [243, 485] width 8 height 4
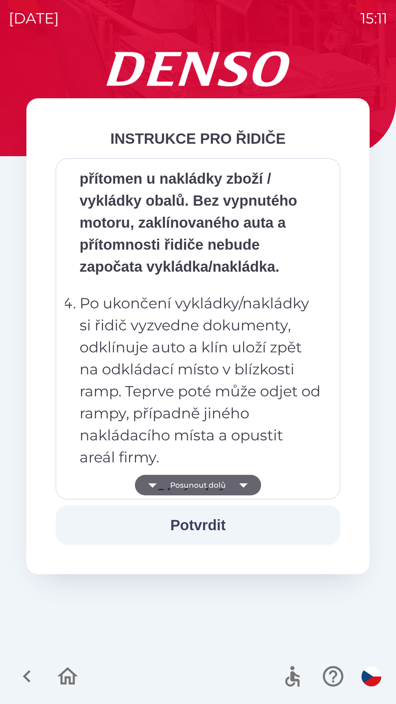
click at [245, 490] on icon "button" at bounding box center [243, 485] width 21 height 21
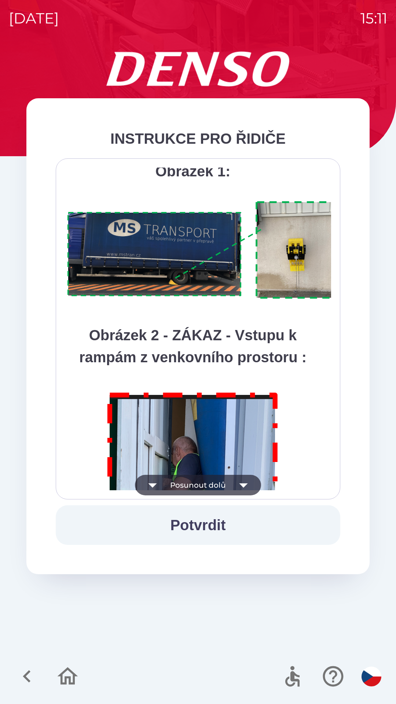
click at [243, 485] on icon "button" at bounding box center [243, 485] width 8 height 4
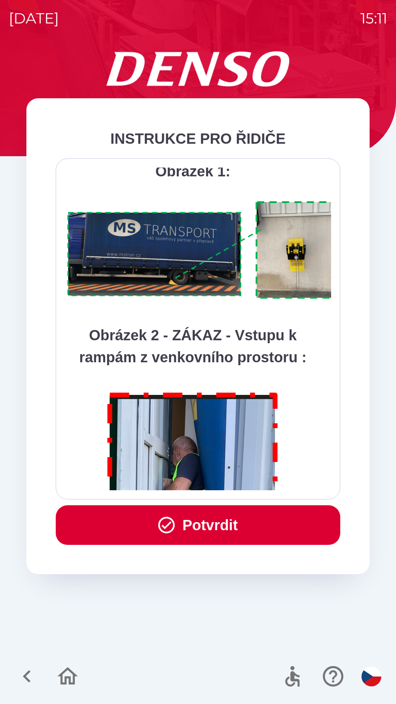
scroll to position [4121, 0]
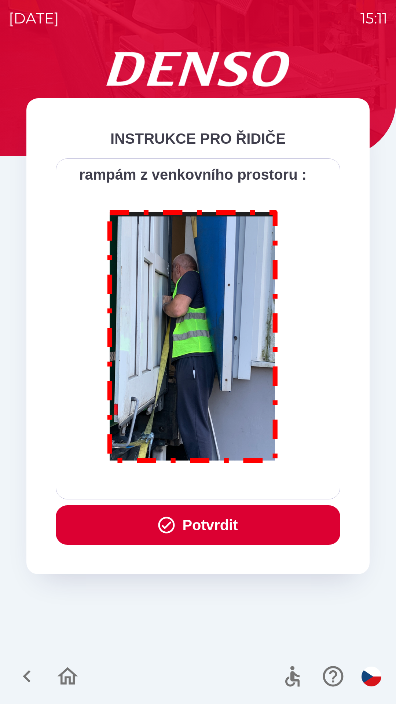
click at [163, 523] on icon "button" at bounding box center [167, 525] width 20 height 20
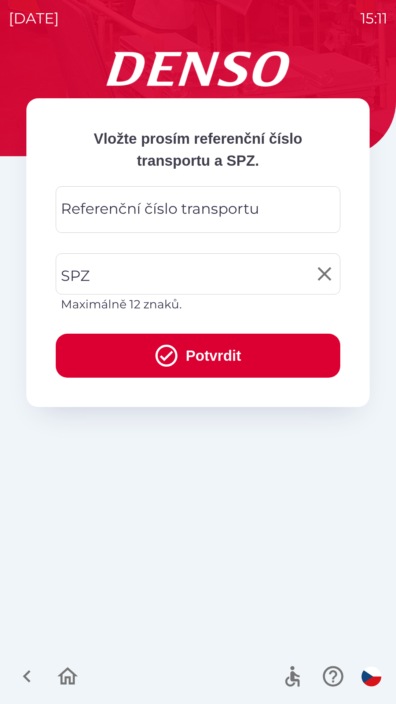
click at [132, 270] on input "SPZ" at bounding box center [192, 274] width 267 height 34
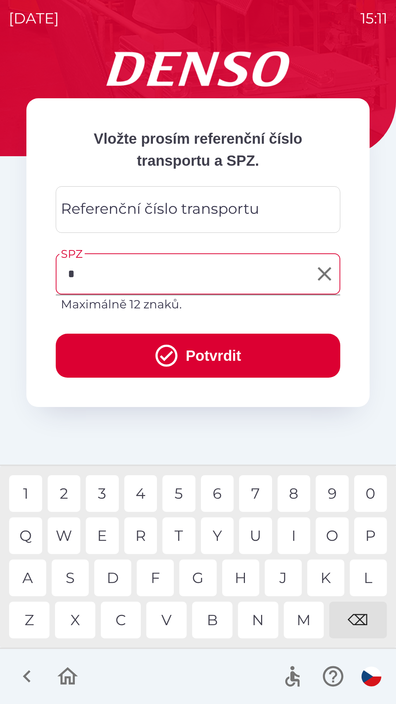
click at [29, 499] on div "1" at bounding box center [25, 493] width 33 height 37
click at [212, 622] on div "B" at bounding box center [212, 620] width 40 height 37
click at [213, 615] on div "B" at bounding box center [212, 620] width 40 height 37
click at [295, 497] on div "8" at bounding box center [294, 493] width 33 height 37
click at [25, 492] on div "1" at bounding box center [25, 493] width 33 height 37
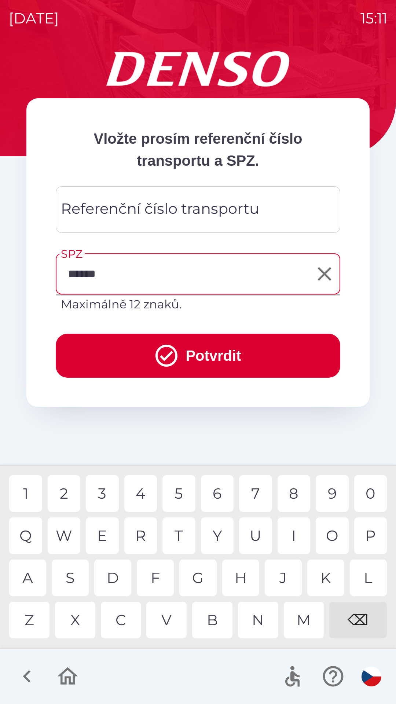
click at [66, 495] on div "2" at bounding box center [64, 493] width 33 height 37
type input "*******"
click at [329, 498] on div "9" at bounding box center [332, 493] width 33 height 37
click at [92, 223] on input "Referenční číslo transportu" at bounding box center [198, 209] width 267 height 29
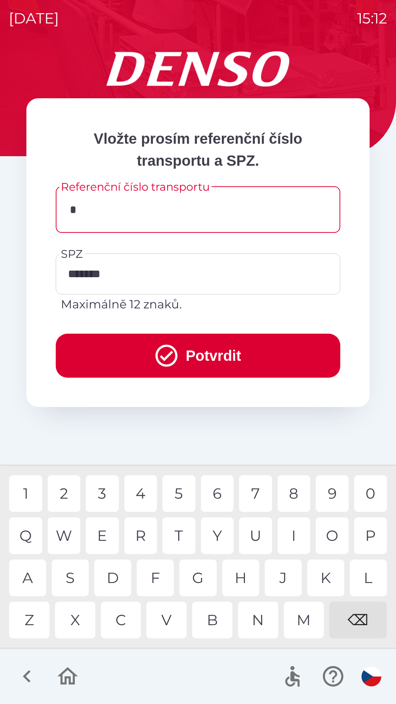
click at [333, 536] on div "O" at bounding box center [332, 535] width 33 height 37
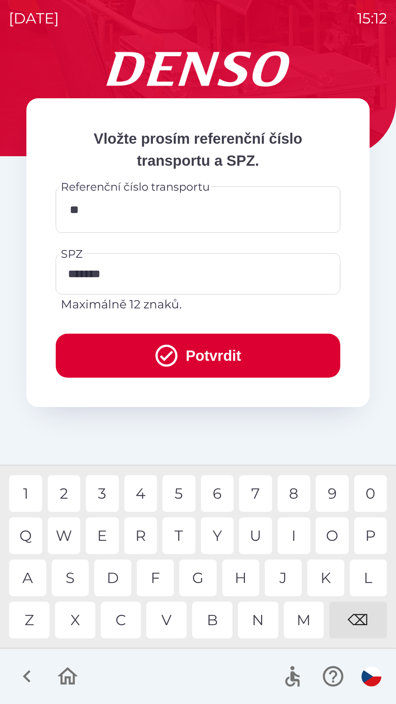
click at [356, 618] on div "⌫" at bounding box center [358, 620] width 58 height 37
type input "*"
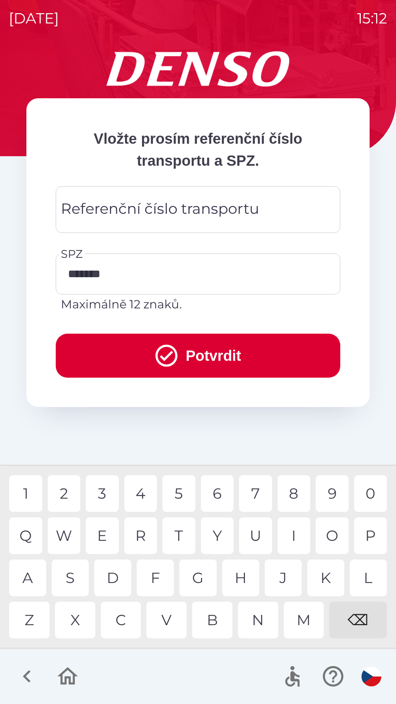
click at [363, 616] on div "⌫" at bounding box center [358, 620] width 58 height 37
click at [217, 209] on div "Referenční číslo transportu Referenční číslo transportu" at bounding box center [198, 209] width 285 height 47
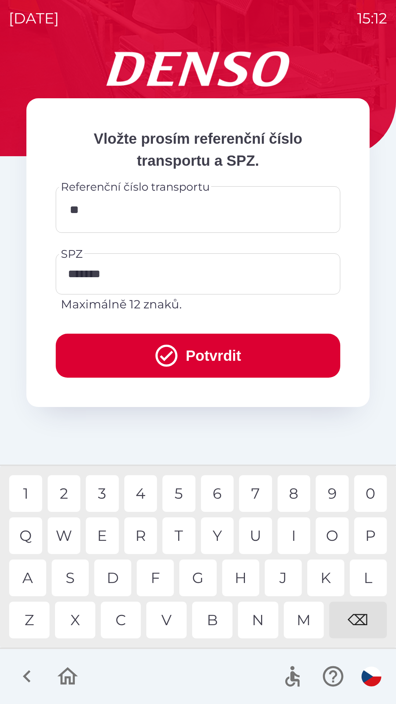
click at [139, 492] on div "4" at bounding box center [140, 493] width 33 height 37
click at [143, 496] on div "4" at bounding box center [140, 493] width 33 height 37
click at [334, 492] on div "9" at bounding box center [332, 493] width 33 height 37
click at [63, 491] on div "2" at bounding box center [64, 493] width 33 height 37
click at [292, 493] on div "8" at bounding box center [294, 493] width 33 height 37
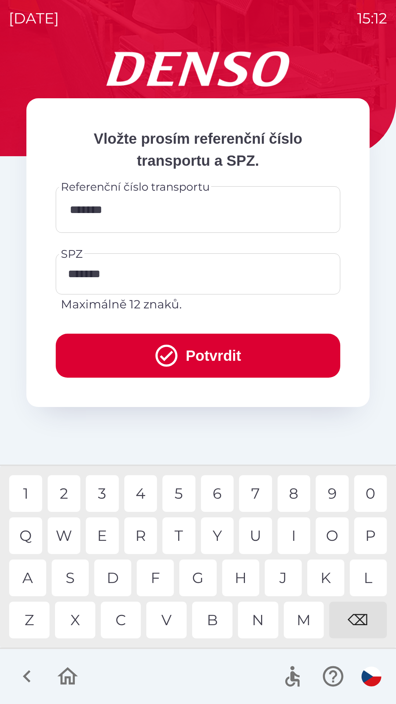
click at [105, 492] on div "3" at bounding box center [102, 493] width 33 height 37
type input "********"
click at [21, 491] on div "1" at bounding box center [25, 493] width 33 height 37
click at [161, 352] on icon "submit" at bounding box center [166, 355] width 26 height 26
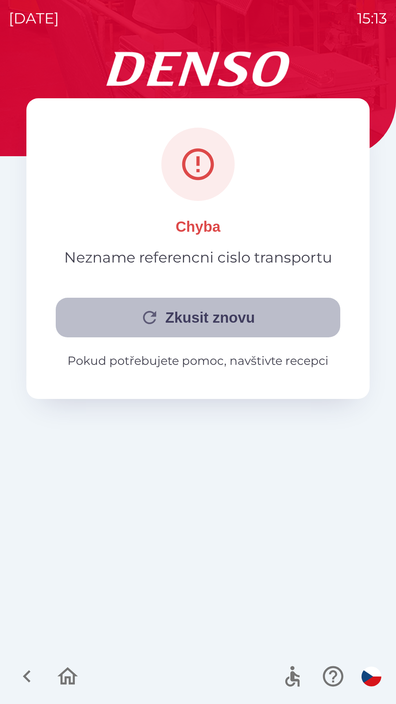
click at [140, 314] on icon "button" at bounding box center [150, 318] width 20 height 20
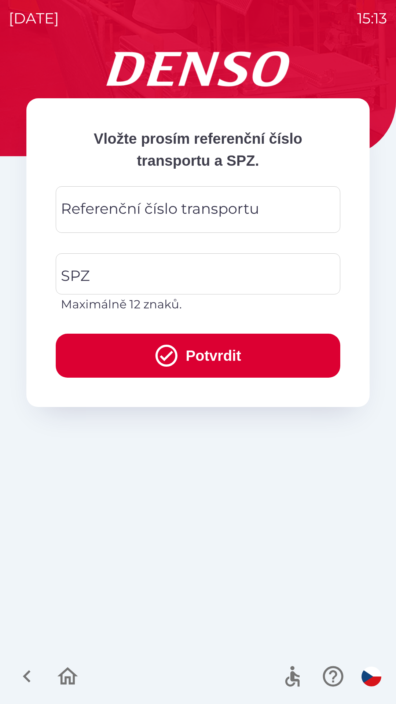
click at [168, 211] on div "Referenční číslo transportu Referenční číslo transportu" at bounding box center [198, 209] width 285 height 47
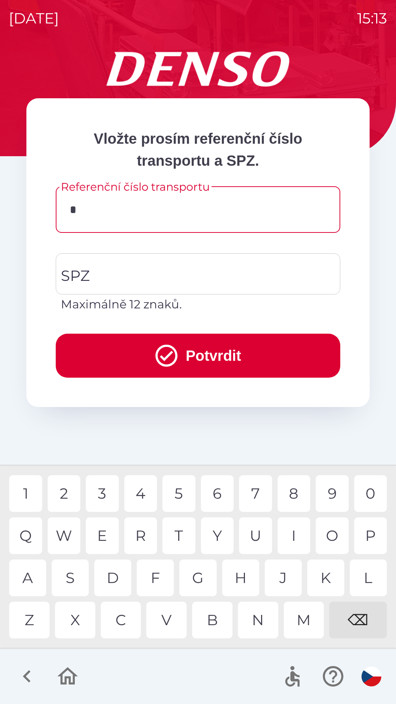
click at [66, 491] on div "2" at bounding box center [64, 493] width 33 height 37
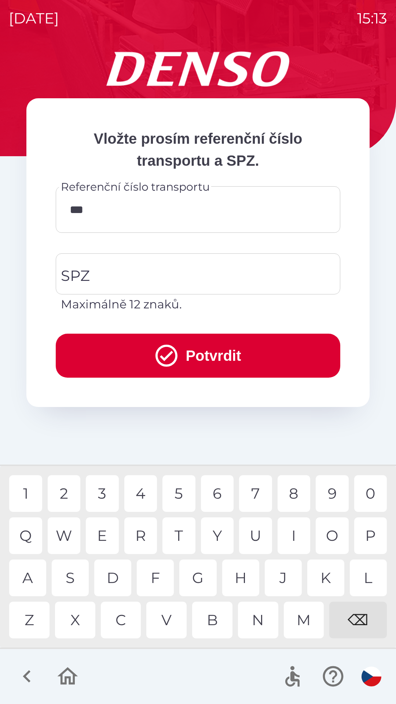
click at [179, 489] on div "5" at bounding box center [178, 493] width 33 height 37
click at [61, 492] on div "2" at bounding box center [64, 493] width 33 height 37
click at [257, 493] on div "7" at bounding box center [255, 493] width 33 height 37
click at [371, 492] on div "0" at bounding box center [370, 493] width 33 height 37
click at [25, 492] on div "1" at bounding box center [25, 493] width 33 height 37
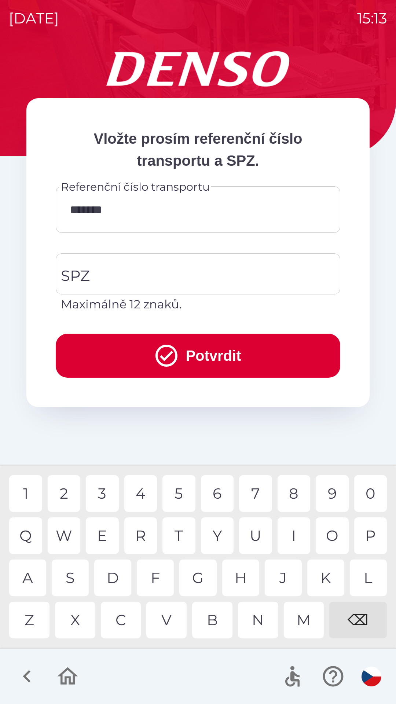
type input "********"
click at [367, 494] on div "0" at bounding box center [370, 493] width 33 height 37
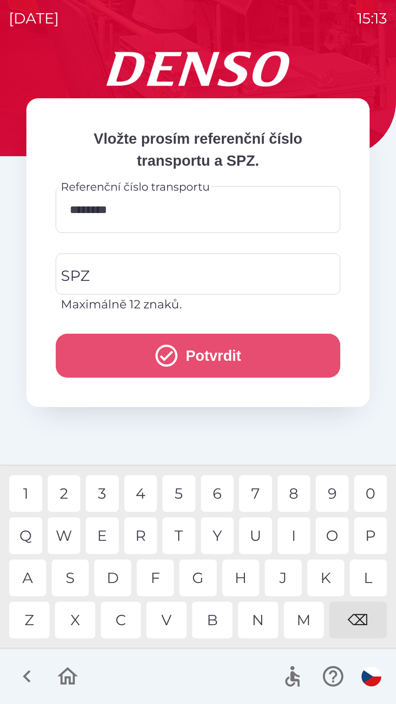
click at [160, 356] on icon "submit" at bounding box center [166, 355] width 26 height 26
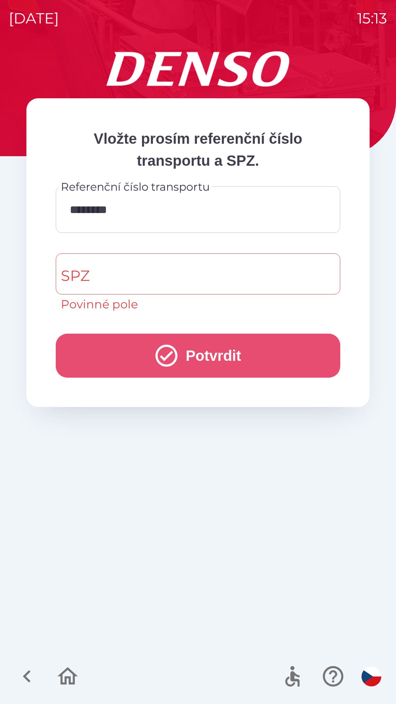
click at [165, 358] on icon "submit" at bounding box center [166, 356] width 22 height 22
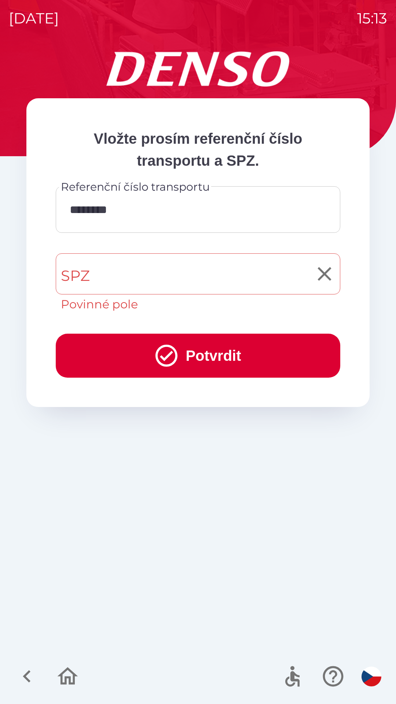
click at [128, 274] on input "SPZ" at bounding box center [192, 274] width 267 height 34
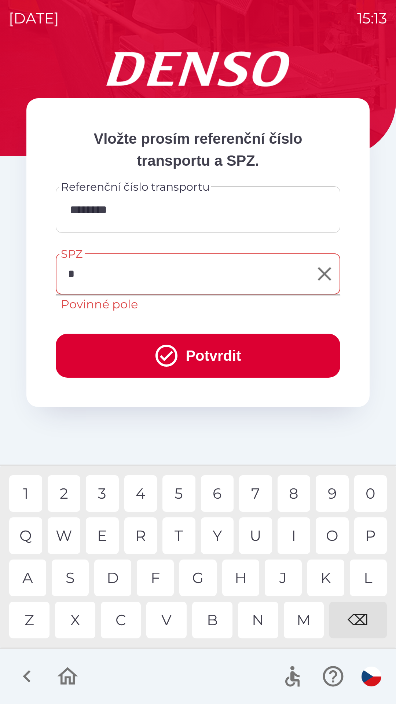
click at [23, 490] on div "1" at bounding box center [25, 493] width 33 height 37
click at [215, 622] on div "B" at bounding box center [212, 620] width 40 height 37
click at [295, 494] on div "8" at bounding box center [294, 493] width 33 height 37
click at [59, 496] on div "2" at bounding box center [64, 493] width 33 height 37
type input "*******"
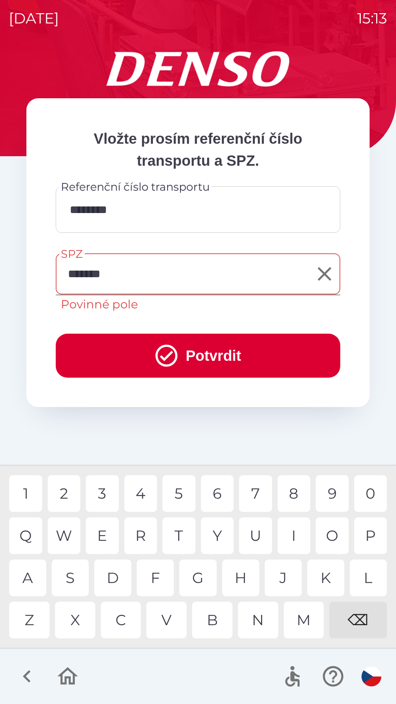
click at [326, 494] on div "9" at bounding box center [332, 493] width 33 height 37
click at [164, 354] on icon "submit" at bounding box center [166, 355] width 26 height 26
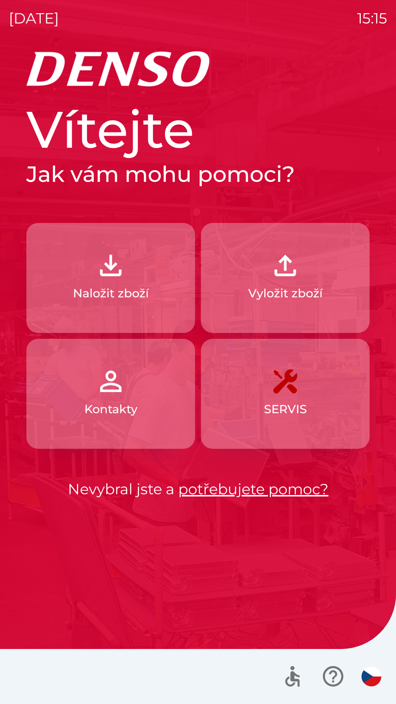
click at [123, 291] on p "Naložit zboží" at bounding box center [111, 294] width 76 height 18
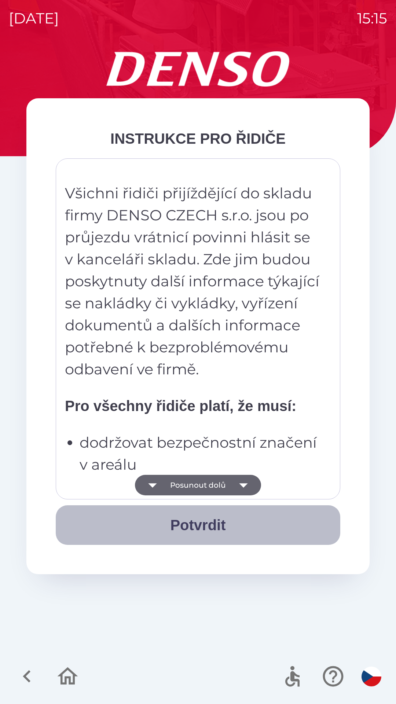
click at [199, 523] on button "Potvrdit" at bounding box center [198, 525] width 285 height 40
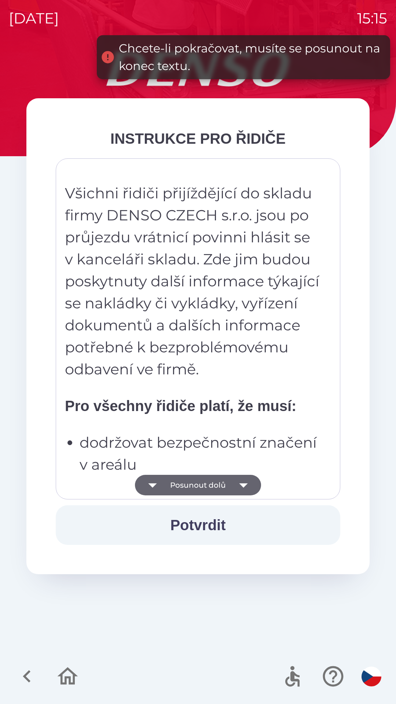
click at [242, 486] on icon "button" at bounding box center [243, 485] width 8 height 4
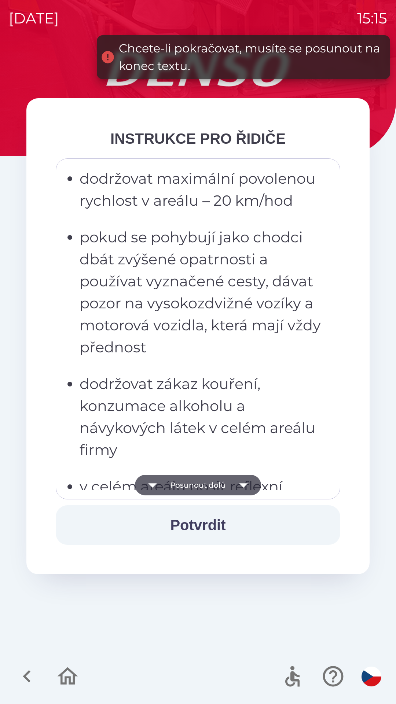
click at [241, 484] on icon "button" at bounding box center [243, 485] width 8 height 4
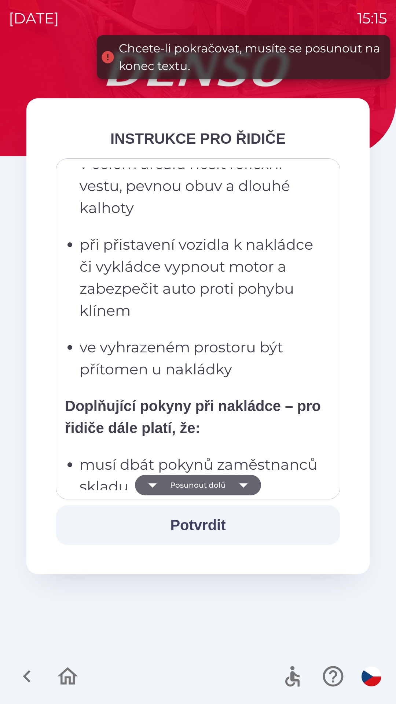
click at [241, 484] on icon "button" at bounding box center [243, 485] width 8 height 4
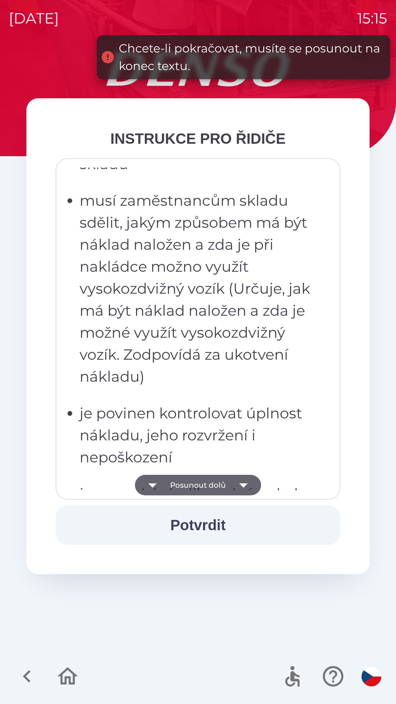
click at [243, 486] on icon "button" at bounding box center [243, 485] width 8 height 4
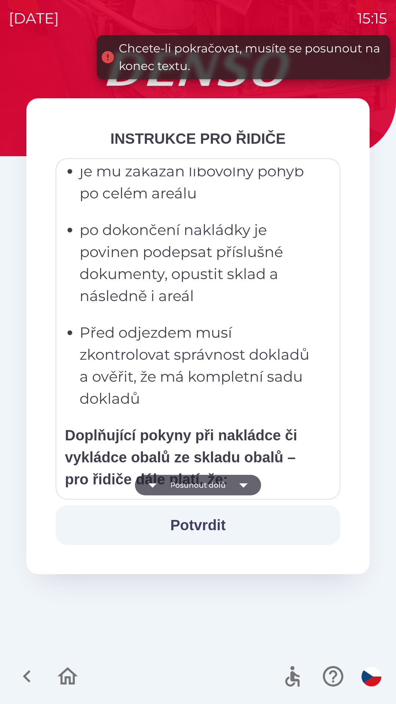
click at [245, 487] on icon "button" at bounding box center [243, 485] width 21 height 21
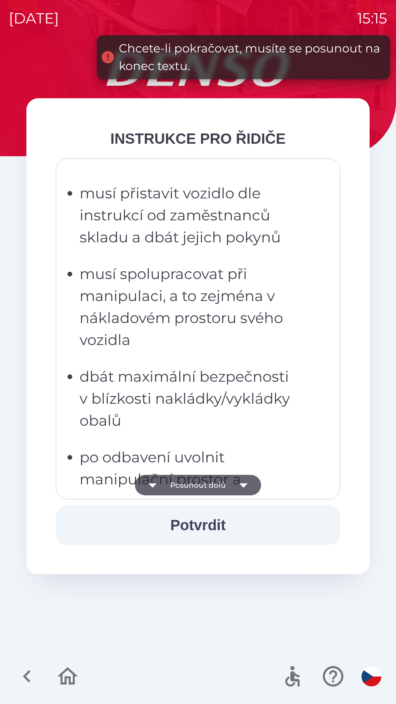
click at [244, 487] on icon "button" at bounding box center [243, 485] width 21 height 21
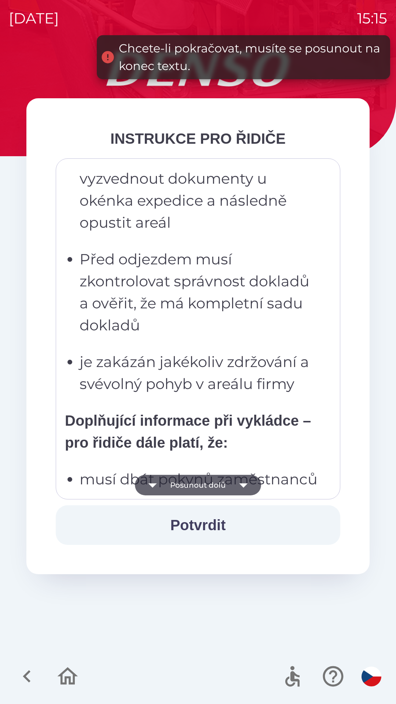
click at [243, 485] on icon "button" at bounding box center [243, 485] width 8 height 4
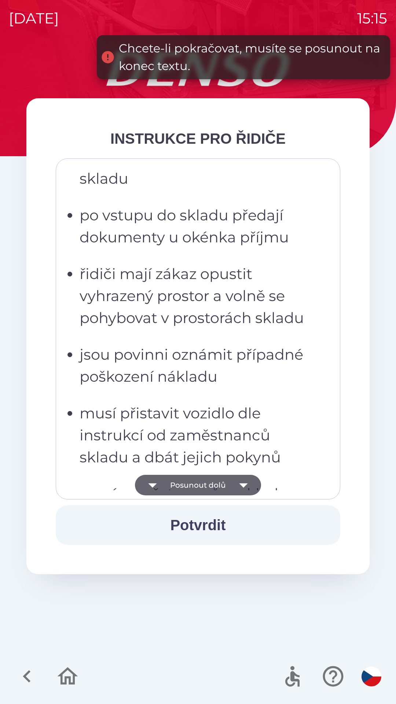
click at [245, 487] on icon "button" at bounding box center [243, 485] width 21 height 21
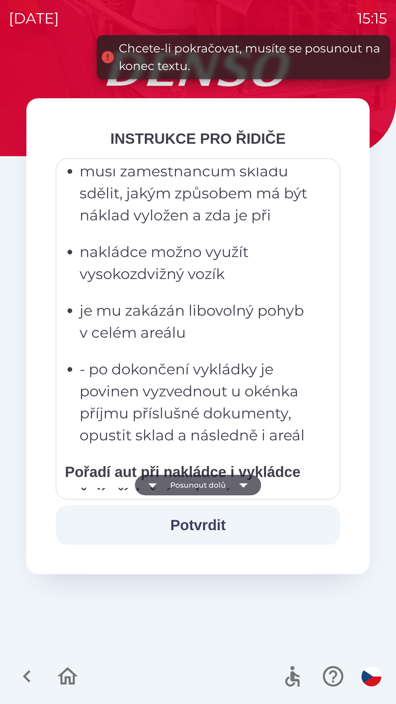
click at [244, 485] on icon "button" at bounding box center [243, 485] width 8 height 4
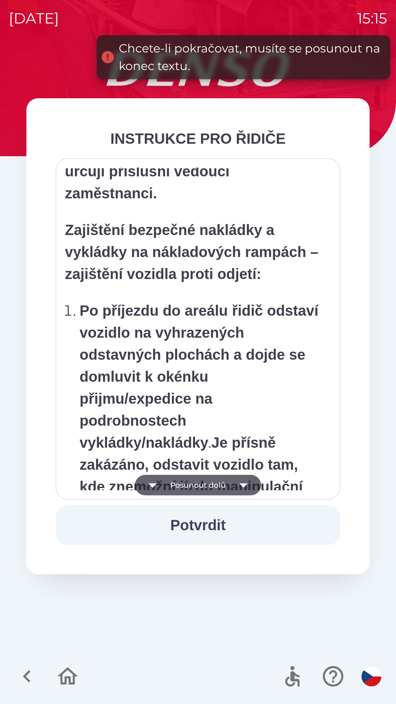
click at [246, 484] on icon "button" at bounding box center [243, 485] width 8 height 4
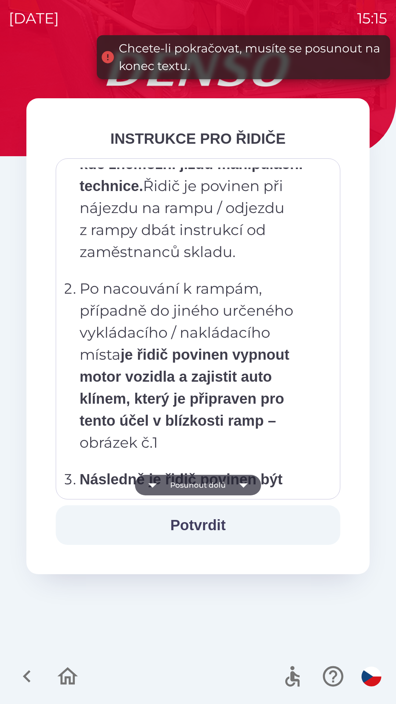
click at [245, 485] on icon "button" at bounding box center [243, 485] width 8 height 4
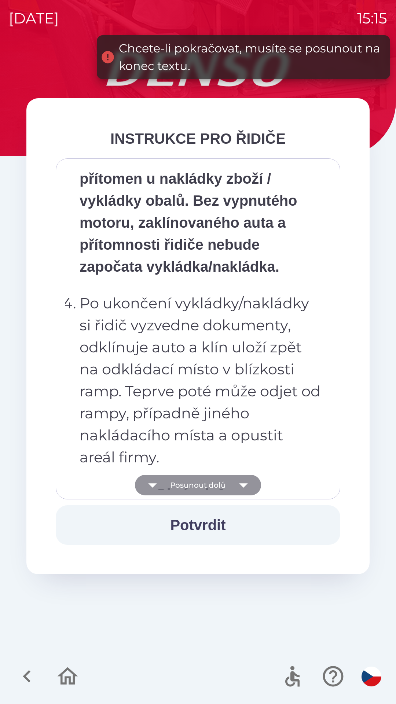
click at [246, 485] on icon "button" at bounding box center [243, 485] width 21 height 21
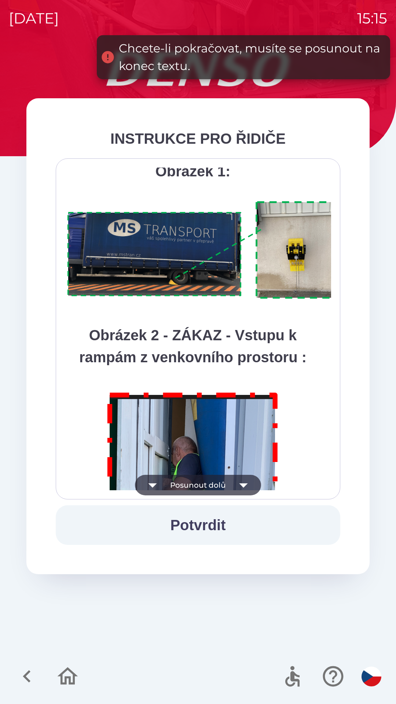
click at [249, 483] on icon "button" at bounding box center [243, 485] width 21 height 21
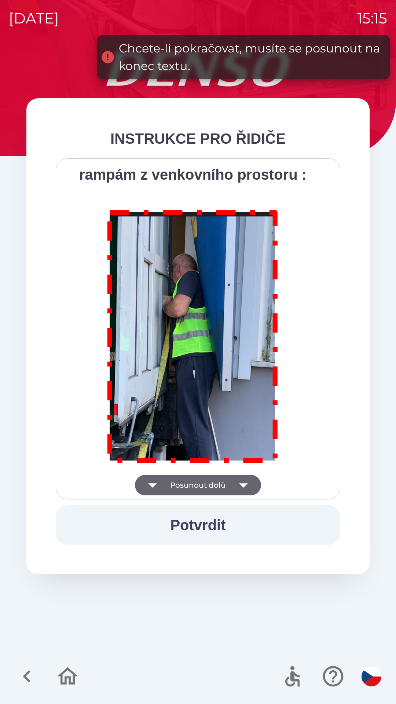
click at [249, 483] on div "Všichni řidiči přijíždějící do skladu firmy DENSO CZECH s.r.o. jsou po průjezdu…" at bounding box center [198, 329] width 266 height 323
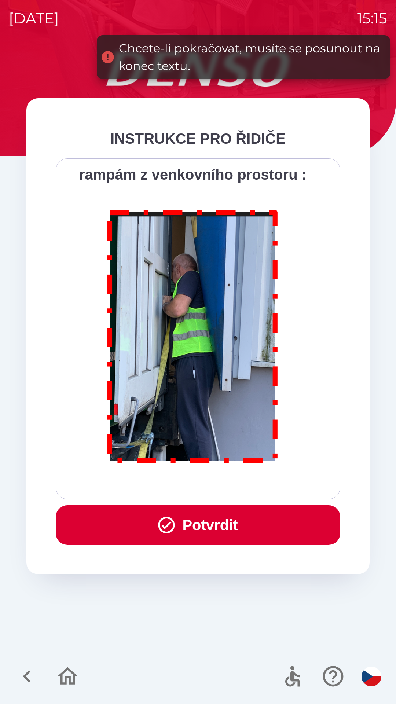
click at [165, 523] on icon "button" at bounding box center [167, 525] width 20 height 20
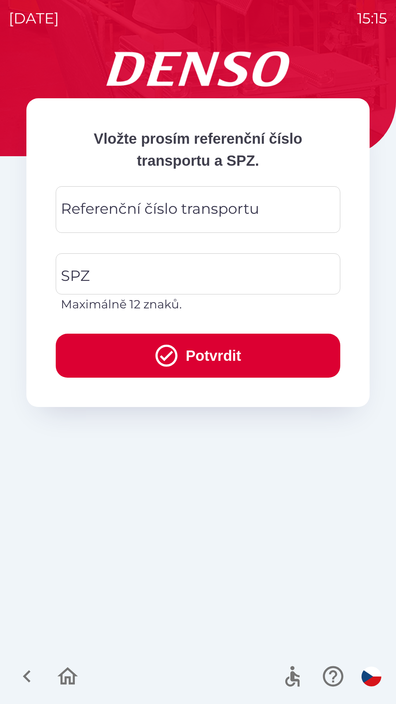
click at [146, 209] on div "Referenční číslo transportu Referenční číslo transportu" at bounding box center [198, 209] width 285 height 47
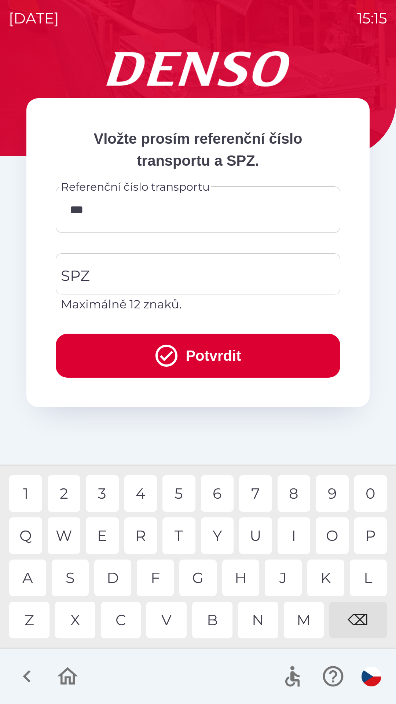
click at [182, 490] on div "5" at bounding box center [178, 493] width 33 height 37
click at [371, 491] on div "0" at bounding box center [370, 493] width 33 height 37
type input "******"
click at [292, 495] on div "8" at bounding box center [294, 493] width 33 height 37
click at [122, 277] on input "SPZ" at bounding box center [192, 274] width 267 height 34
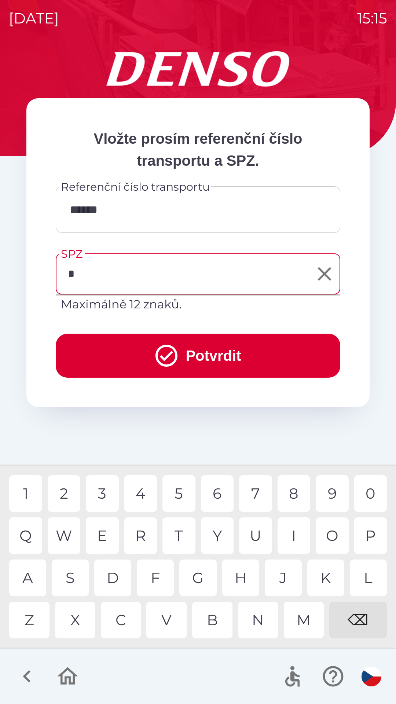
click at [29, 491] on div "1" at bounding box center [25, 493] width 33 height 37
click at [298, 495] on div "8" at bounding box center [294, 493] width 33 height 37
click at [26, 490] on div "1" at bounding box center [25, 493] width 33 height 37
click at [63, 494] on div "2" at bounding box center [64, 493] width 33 height 37
type input "*******"
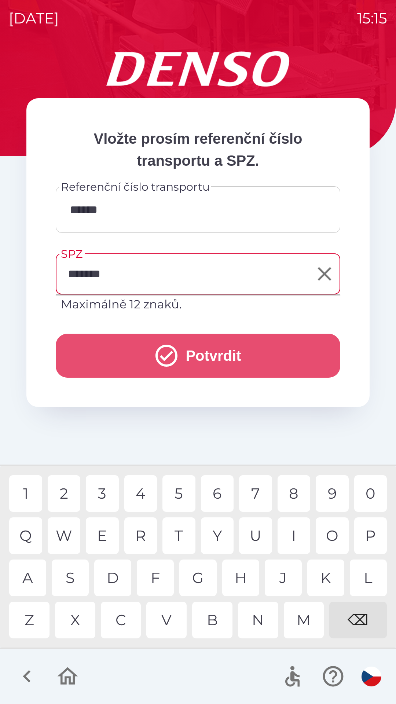
click at [158, 355] on icon "submit" at bounding box center [166, 355] width 26 height 26
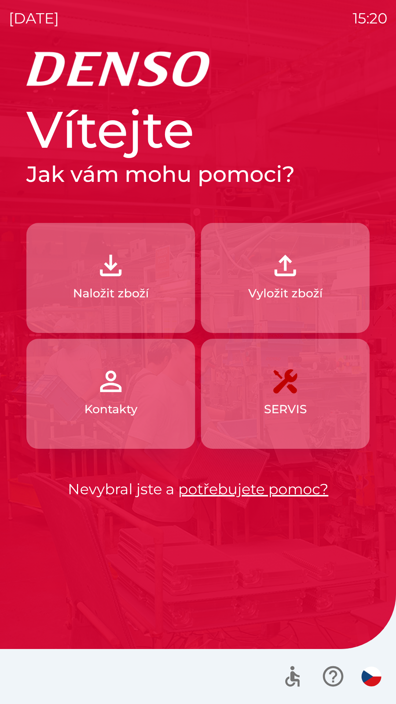
click at [128, 274] on button "Naložit zboží" at bounding box center [110, 278] width 169 height 110
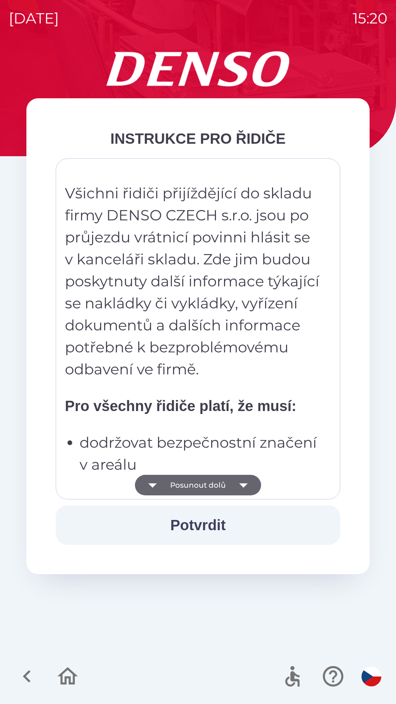
click at [195, 482] on button "Posunout dolů" at bounding box center [198, 485] width 126 height 21
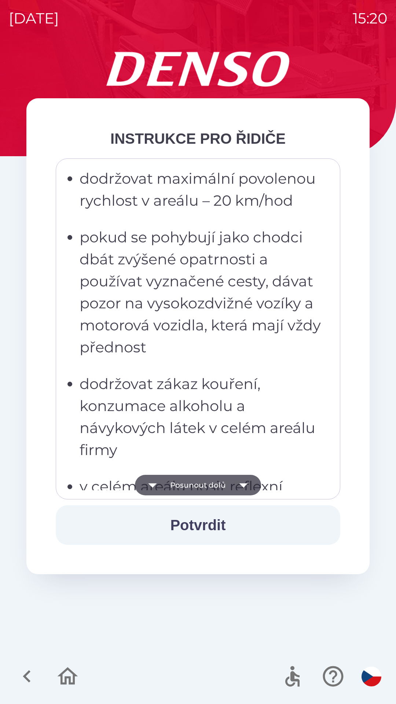
click at [197, 491] on button "Posunout dolů" at bounding box center [198, 485] width 126 height 21
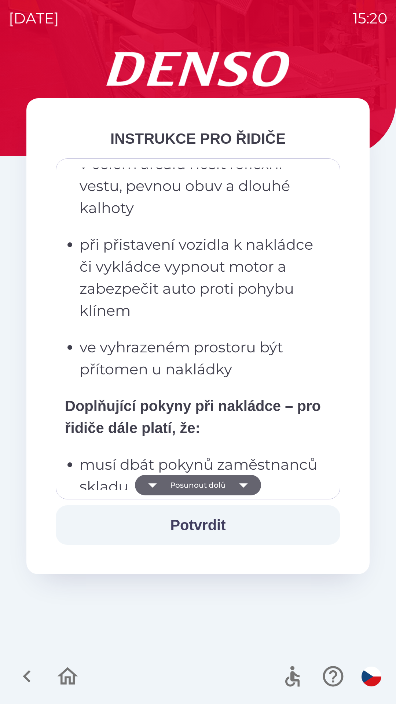
click at [199, 489] on button "Posunout dolů" at bounding box center [198, 485] width 126 height 21
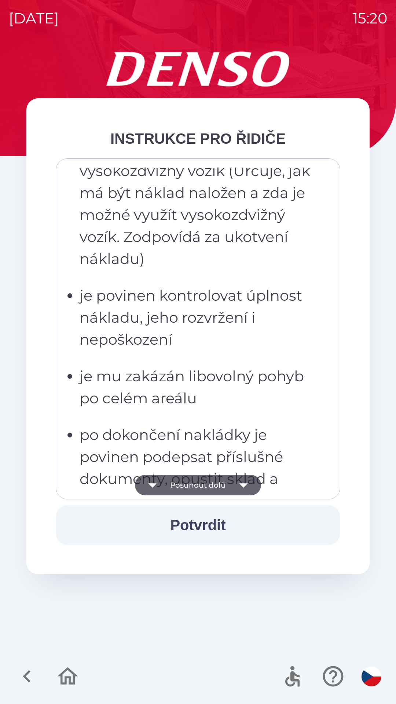
click at [199, 483] on button "Posunout dolů" at bounding box center [198, 485] width 126 height 21
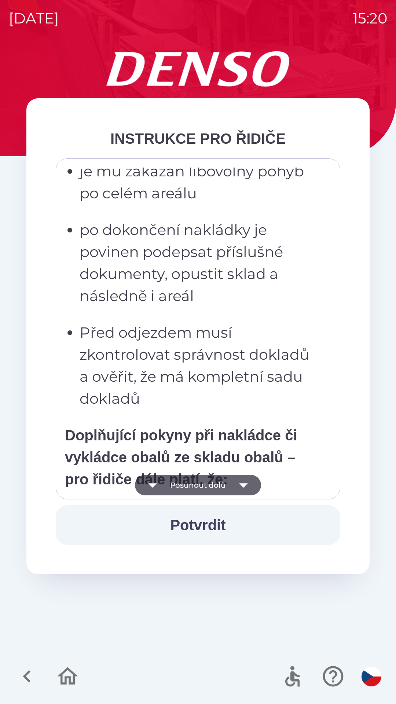
click at [201, 484] on button "Posunout dolů" at bounding box center [198, 485] width 126 height 21
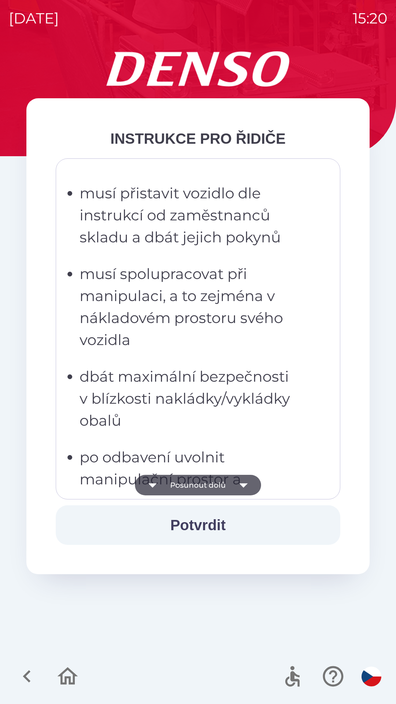
click at [203, 482] on button "Posunout dolů" at bounding box center [198, 485] width 126 height 21
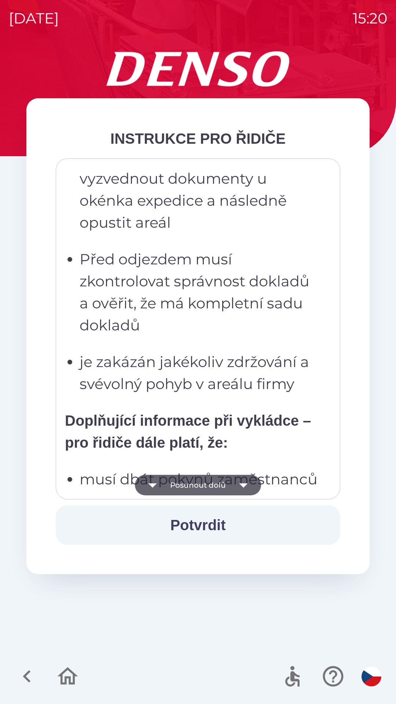
click at [205, 481] on button "Posunout dolů" at bounding box center [198, 485] width 126 height 21
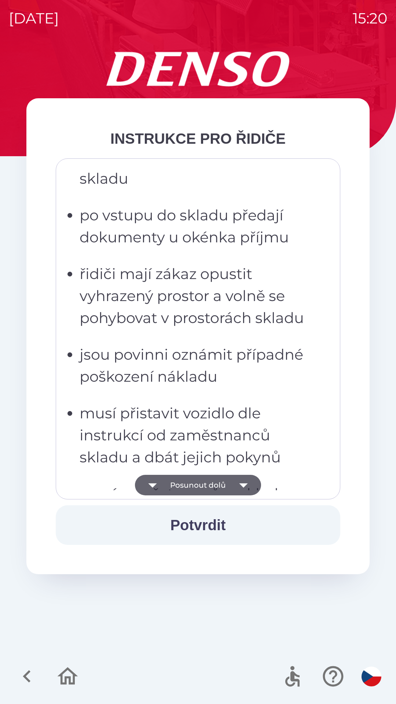
click at [205, 481] on button "Posunout dolů" at bounding box center [198, 485] width 126 height 21
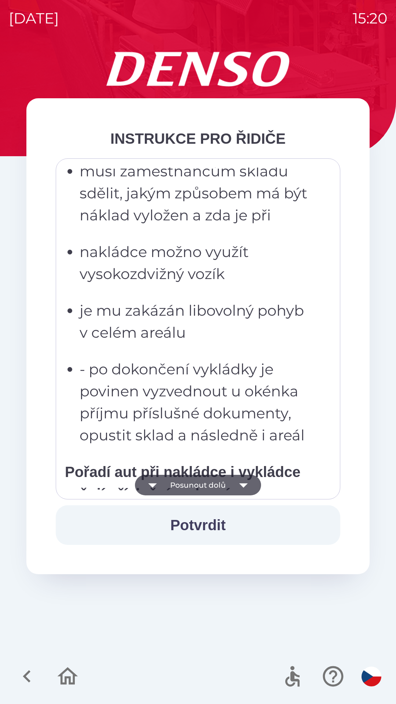
click at [207, 482] on button "Posunout dolů" at bounding box center [198, 485] width 126 height 21
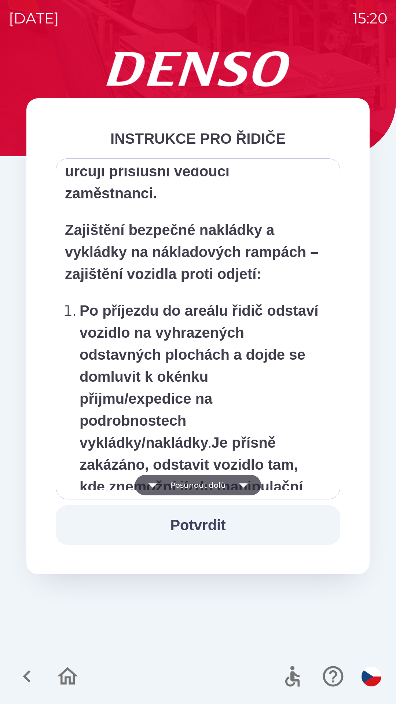
click at [213, 482] on button "Posunout dolů" at bounding box center [198, 485] width 126 height 21
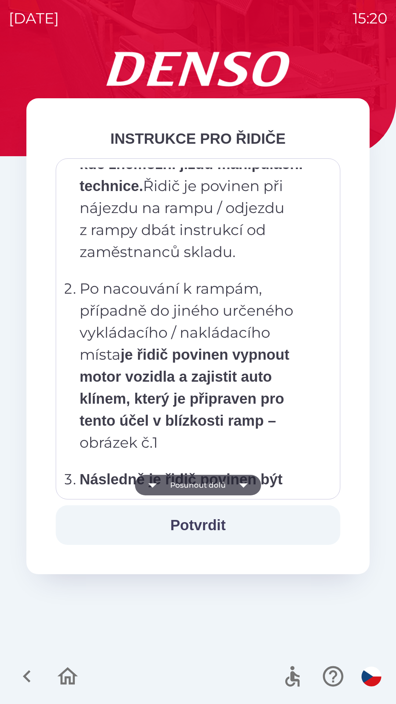
click at [217, 483] on button "Posunout dolů" at bounding box center [198, 485] width 126 height 21
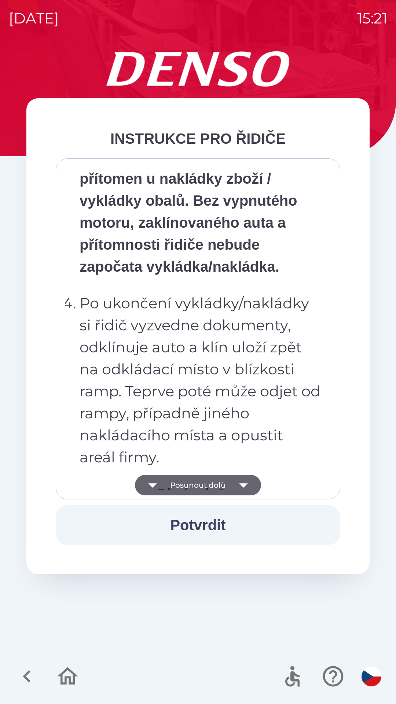
click at [224, 484] on button "Posunout dolů" at bounding box center [198, 485] width 126 height 21
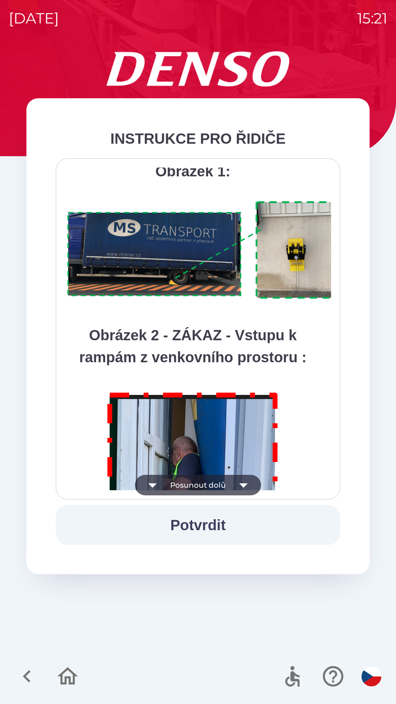
click at [227, 484] on button "Posunout dolů" at bounding box center [198, 485] width 126 height 21
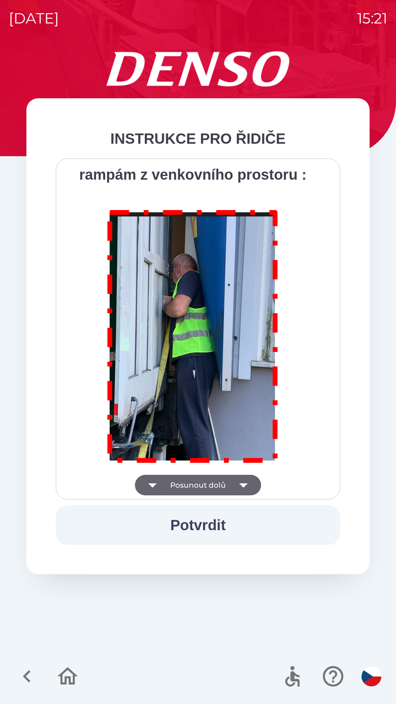
click at [229, 485] on div "Všichni řidiči přijíždějící do skladu firmy DENSO CZECH s.r.o. jsou po průjezdu…" at bounding box center [198, 329] width 266 height 323
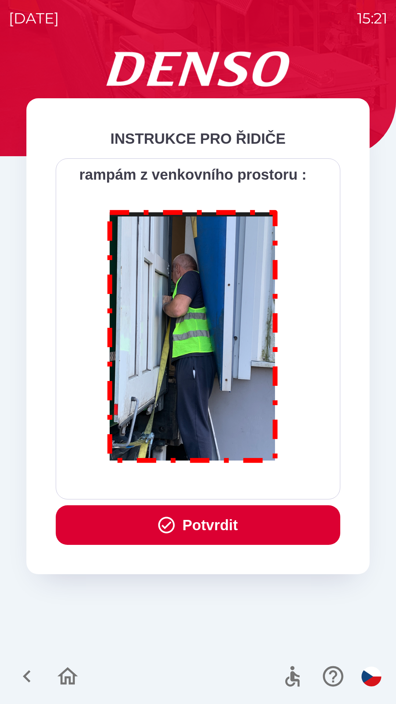
click at [238, 484] on div "Všichni řidiči přijíždějící do skladu firmy DENSO CZECH s.r.o. jsou po průjezdu…" at bounding box center [198, 329] width 266 height 323
click at [209, 520] on button "Potvrdit" at bounding box center [198, 525] width 285 height 40
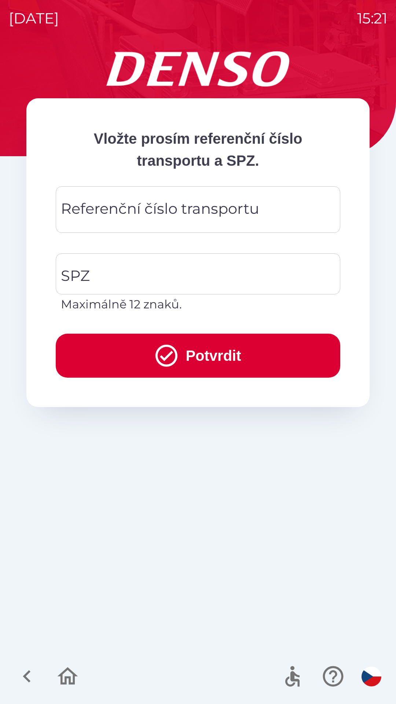
click at [169, 217] on div "Referenční číslo transportu Referenční číslo transportu" at bounding box center [198, 209] width 285 height 47
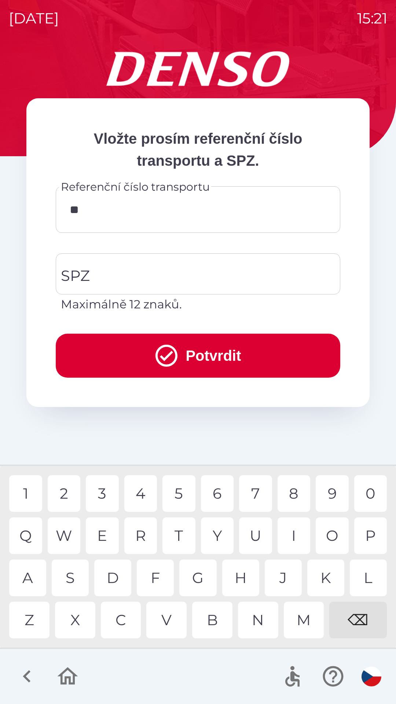
click at [28, 536] on div "Q" at bounding box center [25, 535] width 33 height 37
click at [100, 495] on div "3" at bounding box center [102, 493] width 33 height 37
click at [378, 490] on div "0" at bounding box center [370, 493] width 33 height 37
click at [106, 493] on div "3" at bounding box center [102, 493] width 33 height 37
type input "*********"
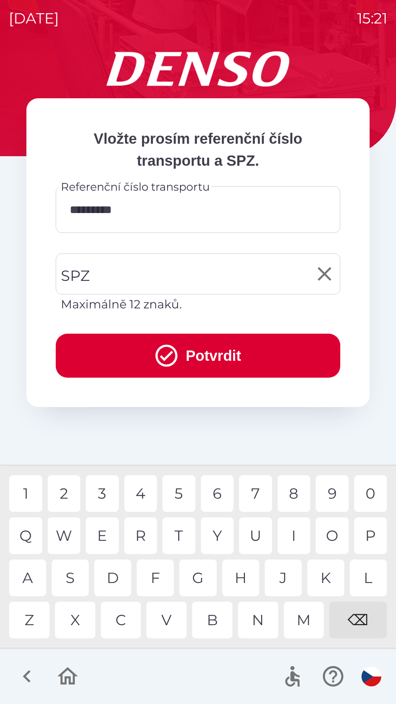
click at [132, 270] on input "SPZ" at bounding box center [192, 274] width 267 height 34
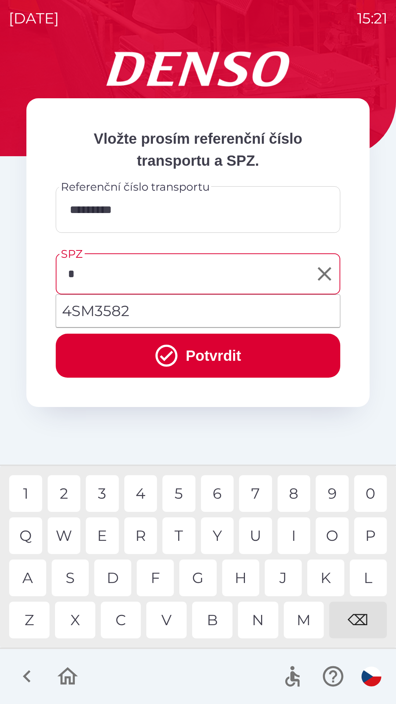
click at [179, 498] on div "5" at bounding box center [178, 493] width 33 height 37
click at [74, 573] on div "S" at bounding box center [70, 578] width 37 height 37
click at [61, 502] on div "2" at bounding box center [64, 493] width 33 height 37
click at [182, 491] on div "5" at bounding box center [178, 493] width 33 height 37
type input "*******"
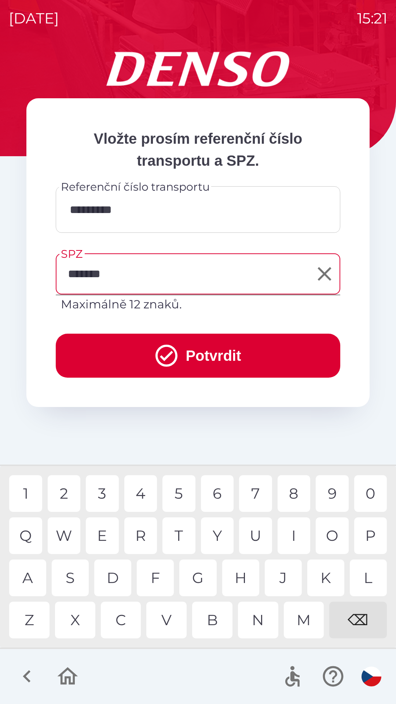
click at [141, 492] on div "4" at bounding box center [140, 493] width 33 height 37
click at [197, 369] on button "Potvrdit" at bounding box center [198, 356] width 285 height 44
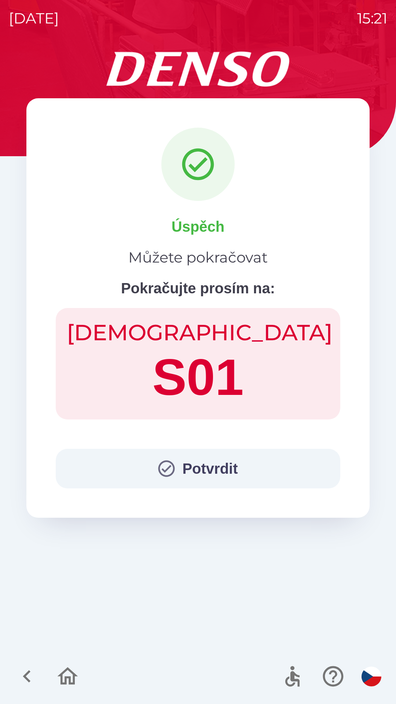
click at [236, 463] on button "Potvrdit" at bounding box center [198, 469] width 285 height 40
